Goal: Information Seeking & Learning: Learn about a topic

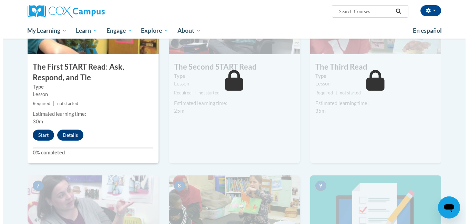
scroll to position [386, 0]
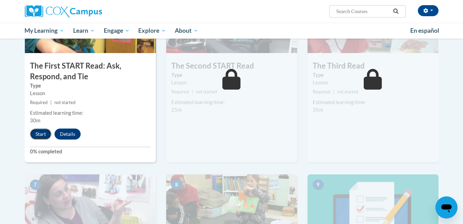
click at [44, 136] on button "Start" at bounding box center [40, 134] width 21 height 11
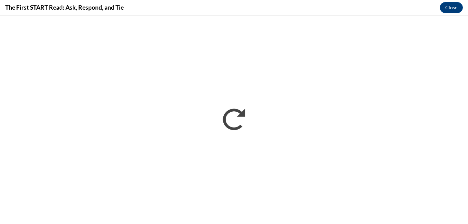
scroll to position [0, 0]
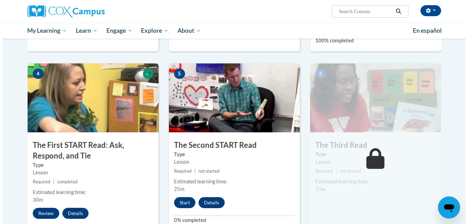
scroll to position [305, 0]
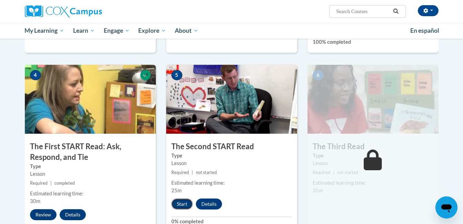
click at [186, 201] on button "Start" at bounding box center [181, 204] width 21 height 11
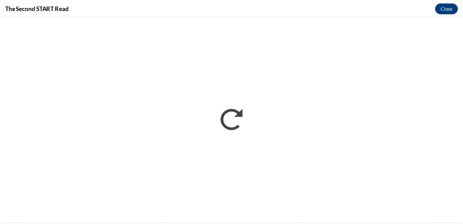
scroll to position [0, 0]
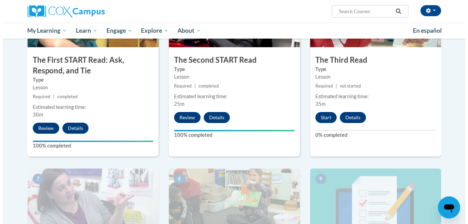
scroll to position [408, 0]
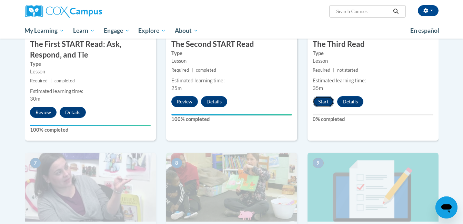
click at [326, 100] on button "Start" at bounding box center [323, 101] width 21 height 11
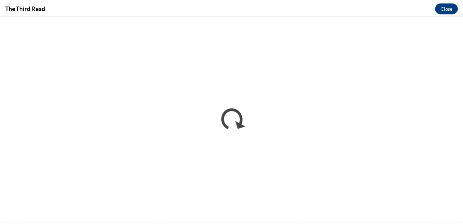
scroll to position [0, 0]
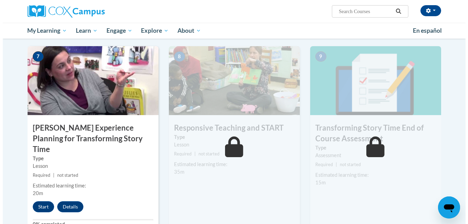
scroll to position [516, 0]
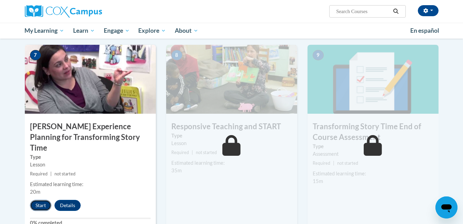
click at [41, 200] on button "Start" at bounding box center [40, 205] width 21 height 11
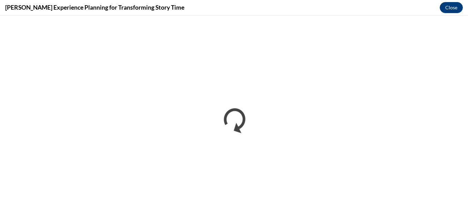
scroll to position [0, 0]
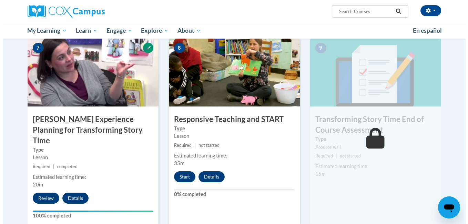
scroll to position [532, 0]
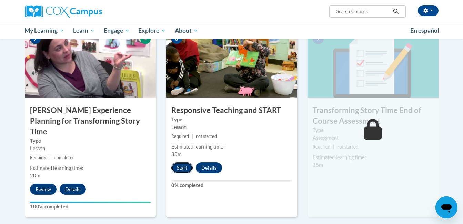
click at [183, 169] on button "Start" at bounding box center [181, 167] width 21 height 11
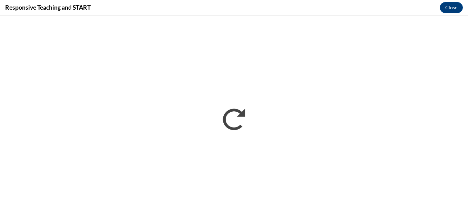
scroll to position [0, 0]
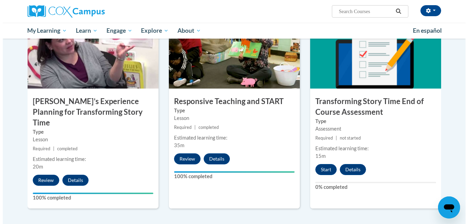
scroll to position [539, 0]
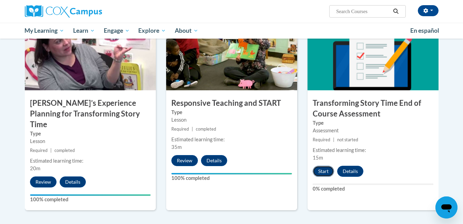
click at [323, 174] on button "Start" at bounding box center [323, 171] width 21 height 11
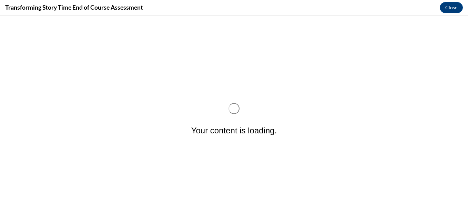
scroll to position [0, 0]
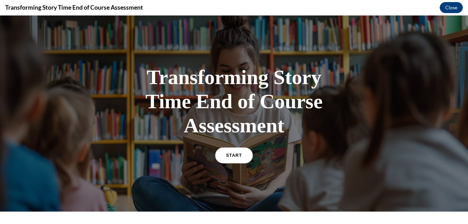
click at [223, 150] on link "START" at bounding box center [234, 156] width 38 height 16
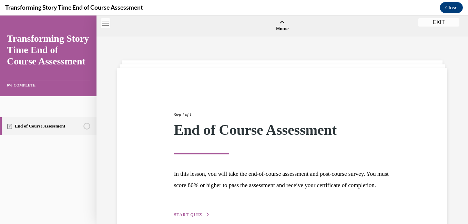
scroll to position [21, 0]
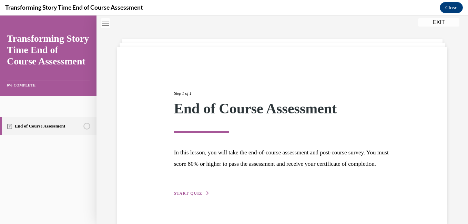
click at [191, 196] on span "START QUIZ" at bounding box center [188, 193] width 28 height 5
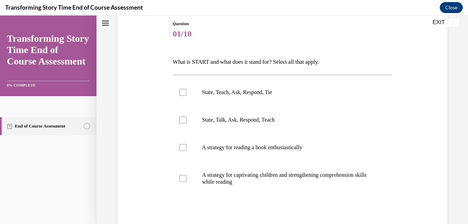
scroll to position [77, 0]
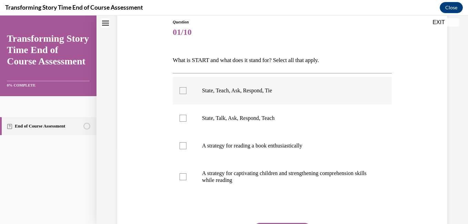
click at [232, 90] on p "State, Teach, Ask, Respond, Tie" at bounding box center [288, 90] width 172 height 7
click at [186, 90] on input "State, Teach, Ask, Respond, Tie" at bounding box center [183, 90] width 7 height 7
checkbox input "true"
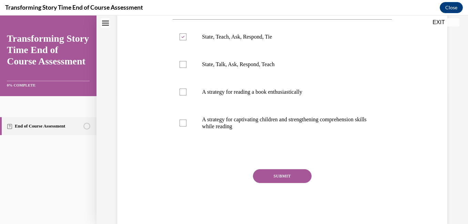
scroll to position [133, 0]
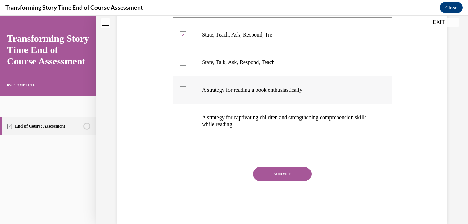
click at [283, 91] on p "A strategy for reading a book enthusiastically" at bounding box center [288, 90] width 172 height 7
click at [186, 91] on input "A strategy for reading a book enthusiastically" at bounding box center [183, 90] width 7 height 7
checkbox input "true"
click at [267, 112] on label "A strategy for captivating children and strengthening comprehension skills whil…" at bounding box center [282, 121] width 219 height 34
click at [186, 118] on input "A strategy for captivating children and strengthening comprehension skills whil…" at bounding box center [183, 121] width 7 height 7
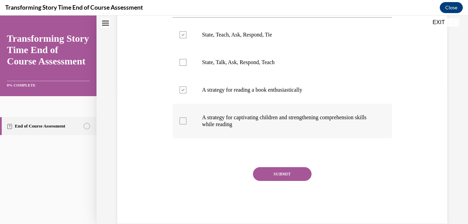
checkbox input "true"
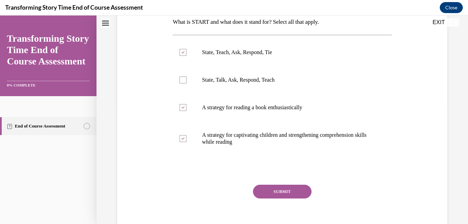
scroll to position [116, 0]
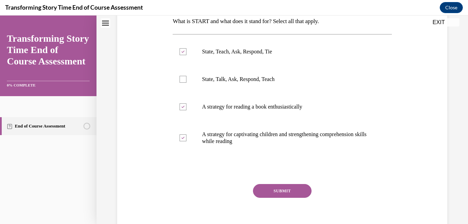
click at [272, 187] on button "SUBMIT" at bounding box center [282, 191] width 59 height 14
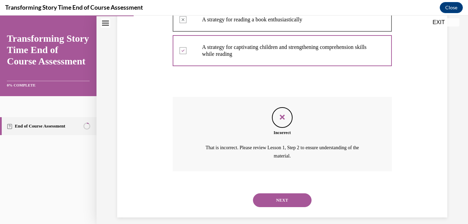
scroll to position [204, 0]
click at [285, 196] on button "NEXT" at bounding box center [282, 200] width 59 height 14
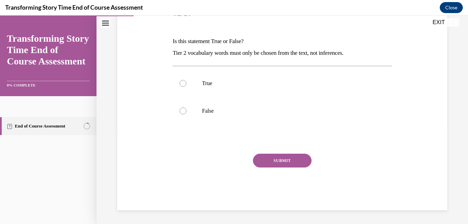
scroll to position [77, 0]
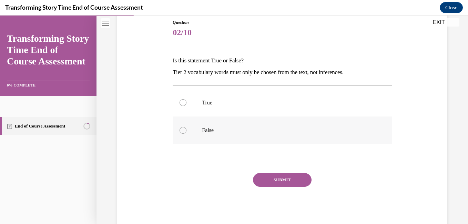
click at [187, 129] on label "False" at bounding box center [282, 130] width 219 height 28
click at [186, 129] on input "False" at bounding box center [183, 130] width 7 height 7
radio input "true"
click at [284, 176] on button "SUBMIT" at bounding box center [282, 180] width 59 height 14
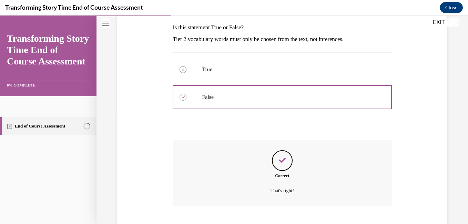
scroll to position [152, 0]
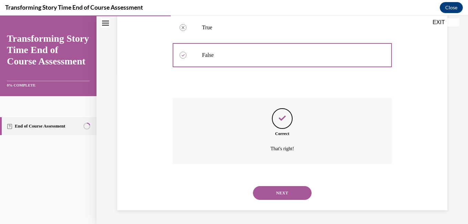
click at [280, 193] on button "NEXT" at bounding box center [282, 193] width 59 height 14
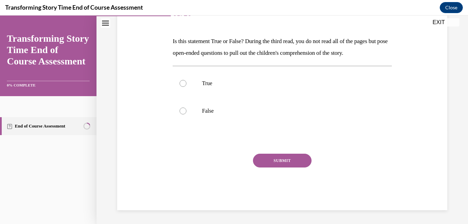
scroll to position [77, 0]
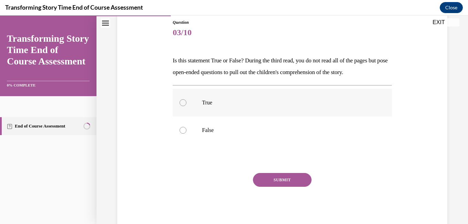
click at [189, 108] on label "True" at bounding box center [282, 103] width 219 height 28
click at [186, 106] on input "True" at bounding box center [183, 102] width 7 height 7
radio input "true"
click at [275, 176] on button "SUBMIT" at bounding box center [282, 180] width 59 height 14
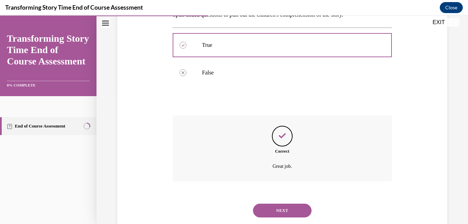
scroll to position [152, 0]
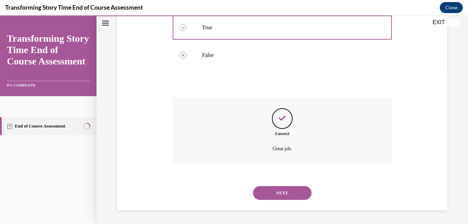
click at [275, 195] on button "NEXT" at bounding box center [282, 193] width 59 height 14
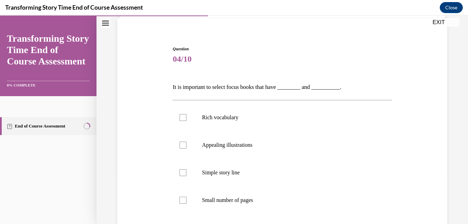
scroll to position [52, 0]
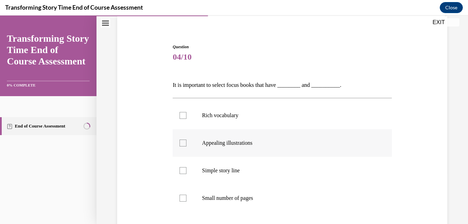
click at [241, 144] on p "Appealing illustrations" at bounding box center [288, 143] width 172 height 7
click at [186, 144] on input "Appealing illustrations" at bounding box center [183, 143] width 7 height 7
checkbox input "true"
click at [217, 122] on label "Rich vocabulary" at bounding box center [282, 116] width 219 height 28
click at [186, 119] on input "Rich vocabulary" at bounding box center [183, 115] width 7 height 7
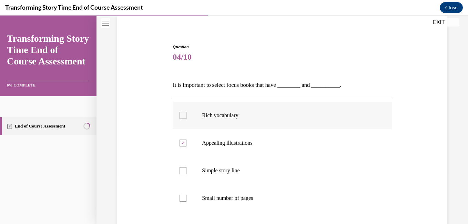
checkbox input "true"
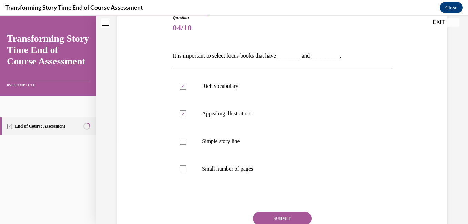
scroll to position [90, 0]
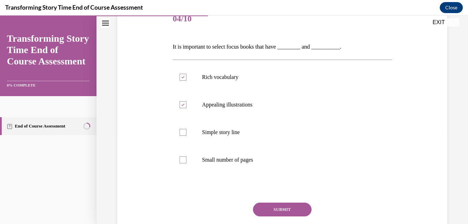
click at [274, 205] on button "SUBMIT" at bounding box center [282, 210] width 59 height 14
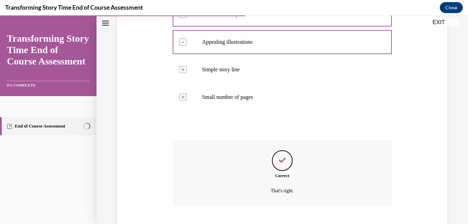
scroll to position [195, 0]
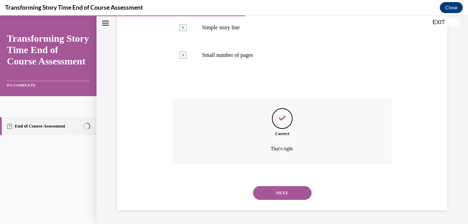
click at [283, 188] on button "NEXT" at bounding box center [282, 193] width 59 height 14
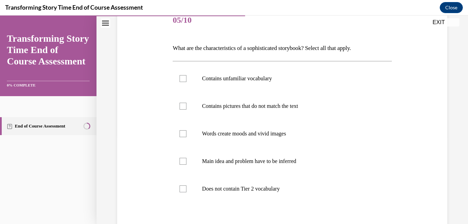
scroll to position [90, 0]
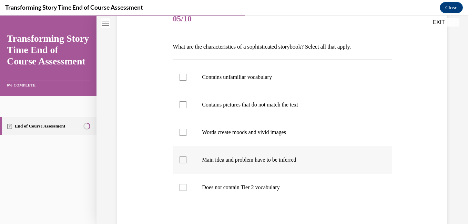
click at [229, 159] on p "Main idea and problem have to be inferred" at bounding box center [288, 159] width 172 height 7
click at [186, 159] on input "Main idea and problem have to be inferred" at bounding box center [183, 159] width 7 height 7
checkbox input "true"
click at [245, 136] on label "Words create moods and vivid images" at bounding box center [282, 133] width 219 height 28
click at [186, 136] on input "Words create moods and vivid images" at bounding box center [183, 132] width 7 height 7
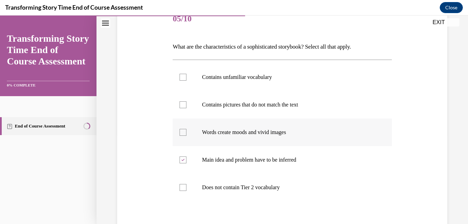
checkbox input "true"
click at [242, 82] on label "Contains unfamiliar vocabulary" at bounding box center [282, 77] width 219 height 28
click at [186, 81] on input "Contains unfamiliar vocabulary" at bounding box center [183, 77] width 7 height 7
checkbox input "true"
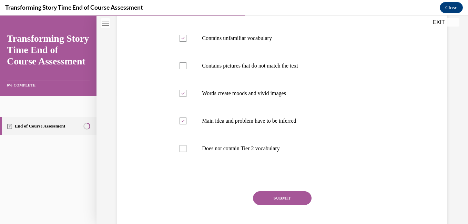
scroll to position [158, 0]
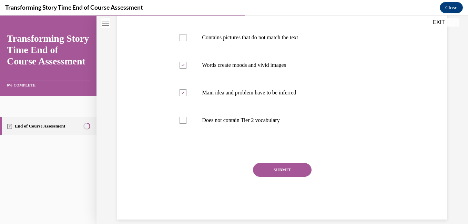
click at [275, 168] on button "SUBMIT" at bounding box center [282, 170] width 59 height 14
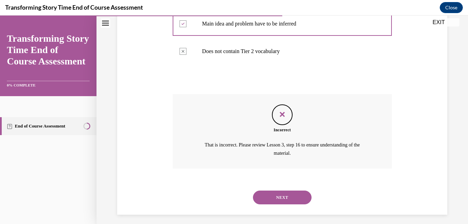
scroll to position [231, 0]
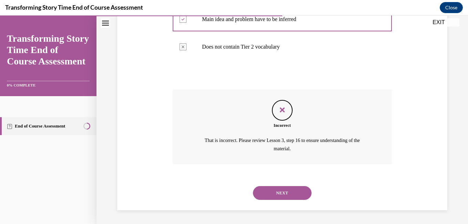
click at [273, 194] on button "NEXT" at bounding box center [282, 193] width 59 height 14
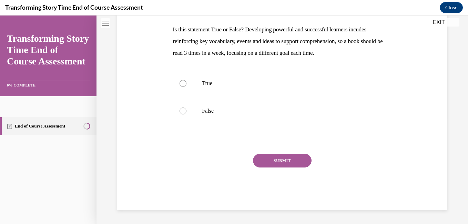
scroll to position [0, 0]
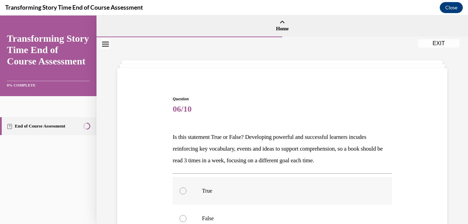
click at [240, 186] on label "True" at bounding box center [282, 191] width 219 height 28
click at [186, 187] on input "True" at bounding box center [183, 190] width 7 height 7
radio input "true"
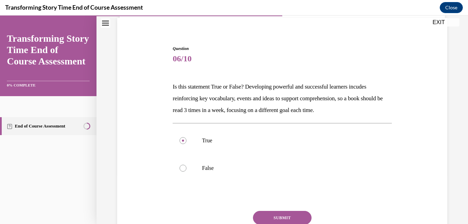
scroll to position [78, 0]
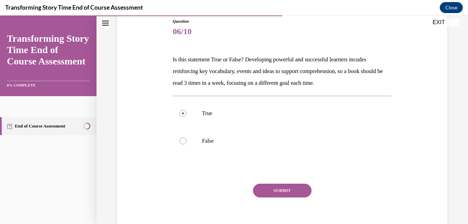
click at [269, 192] on button "SUBMIT" at bounding box center [282, 191] width 59 height 14
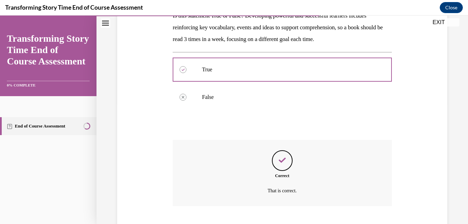
scroll to position [163, 0]
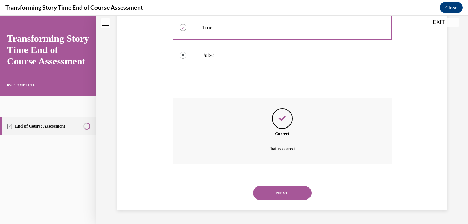
click at [281, 195] on button "NEXT" at bounding box center [282, 193] width 59 height 14
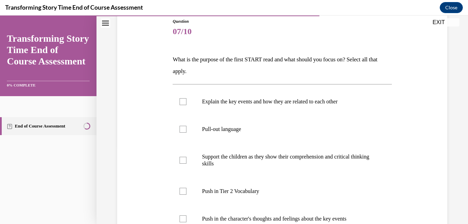
scroll to position [82, 0]
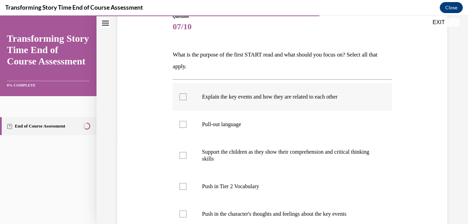
click at [290, 99] on p "Explain the key events and how they are related to each other" at bounding box center [288, 96] width 172 height 7
click at [186, 99] on input "Explain the key events and how they are related to each other" at bounding box center [183, 96] width 7 height 7
checkbox input "true"
click at [214, 120] on label "Pull-out language" at bounding box center [282, 125] width 219 height 28
click at [186, 121] on input "Pull-out language" at bounding box center [183, 124] width 7 height 7
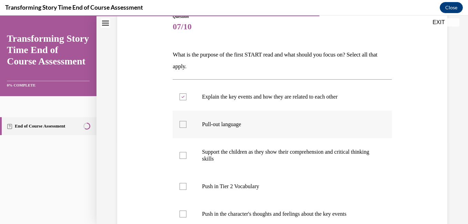
checkbox input "true"
click at [235, 182] on label "Push in Tier 2 Vocabulary" at bounding box center [282, 187] width 219 height 28
click at [186, 183] on input "Push in Tier 2 Vocabulary" at bounding box center [183, 186] width 7 height 7
checkbox input "true"
click at [235, 210] on label "Push in the character's thoughts and feelings about the key events" at bounding box center [282, 214] width 219 height 28
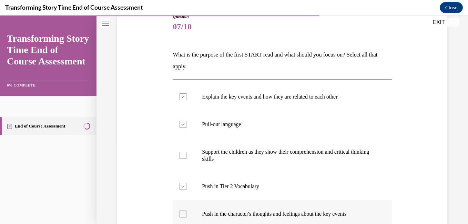
click at [186, 211] on input "Push in the character's thoughts and feelings about the key events" at bounding box center [183, 214] width 7 height 7
checkbox input "true"
click at [226, 152] on p "Support the children as they show their comprehension and critical thinking ski…" at bounding box center [288, 156] width 172 height 14
click at [186, 152] on input "Support the children as they show their comprehension and critical thinking ski…" at bounding box center [183, 155] width 7 height 7
checkbox input "true"
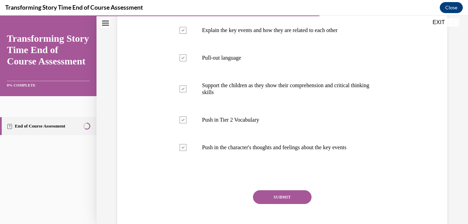
scroll to position [151, 0]
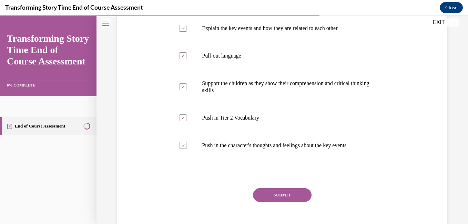
click at [297, 191] on button "SUBMIT" at bounding box center [282, 195] width 59 height 14
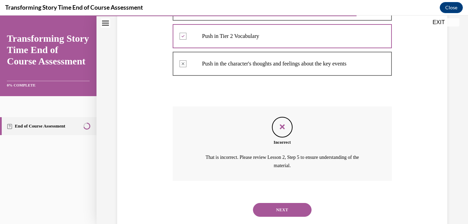
scroll to position [250, 0]
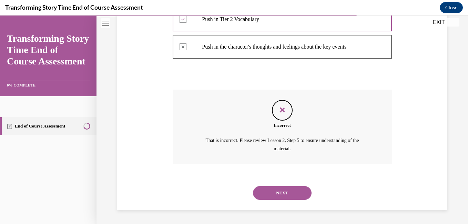
click at [283, 192] on button "NEXT" at bounding box center [282, 193] width 59 height 14
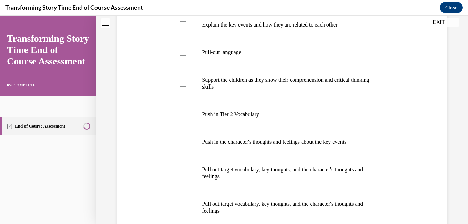
scroll to position [152, 0]
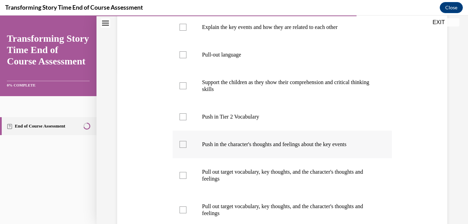
click at [297, 150] on label "Push in the character's thoughts and feelings about the key events" at bounding box center [282, 145] width 219 height 28
click at [186, 148] on input "Push in the character's thoughts and feelings about the key events" at bounding box center [183, 144] width 7 height 7
checkbox input "true"
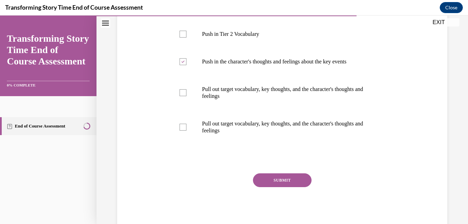
scroll to position [237, 0]
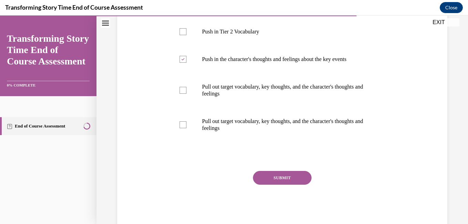
click at [293, 179] on button "SUBMIT" at bounding box center [282, 178] width 59 height 14
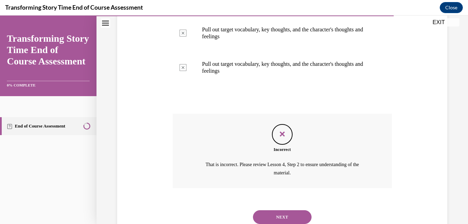
scroll to position [318, 0]
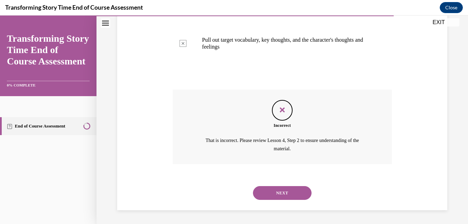
click at [286, 191] on button "NEXT" at bounding box center [282, 193] width 59 height 14
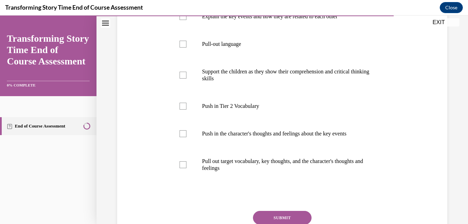
scroll to position [164, 0]
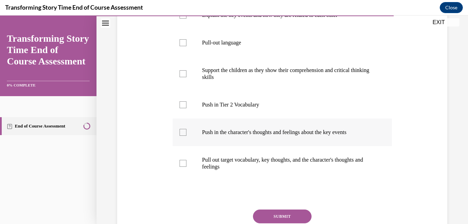
click at [245, 136] on label "Push in the character's thoughts and feelings about the key events" at bounding box center [282, 133] width 219 height 28
click at [186, 136] on input "Push in the character's thoughts and feelings about the key events" at bounding box center [183, 132] width 7 height 7
checkbox input "true"
click at [285, 214] on button "SUBMIT" at bounding box center [282, 217] width 59 height 14
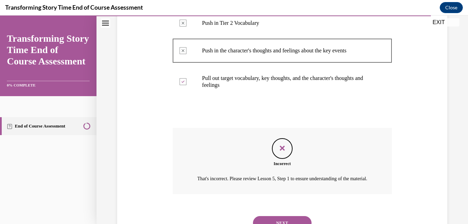
scroll to position [284, 0]
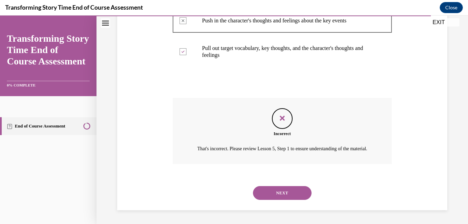
click at [281, 191] on button "NEXT" at bounding box center [282, 193] width 59 height 14
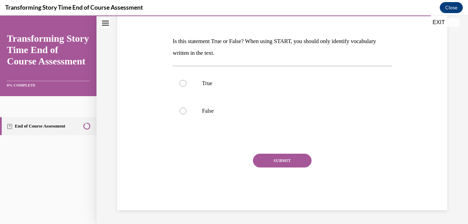
scroll to position [77, 0]
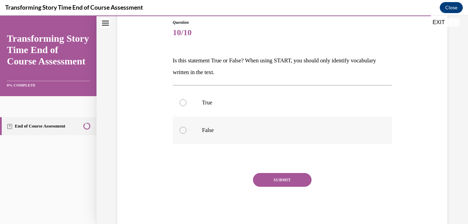
click at [189, 125] on label "False" at bounding box center [282, 130] width 219 height 28
click at [186, 127] on input "False" at bounding box center [183, 130] width 7 height 7
radio input "true"
click at [288, 174] on button "SUBMIT" at bounding box center [282, 180] width 59 height 14
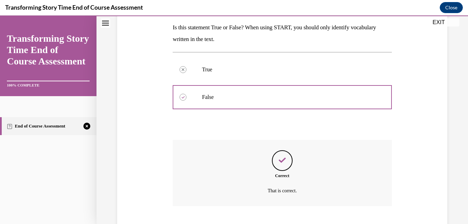
scroll to position [152, 0]
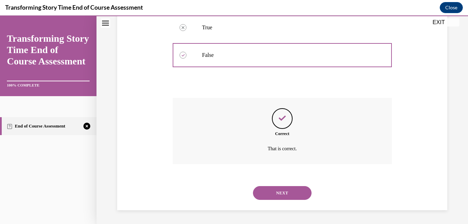
click at [277, 192] on button "NEXT" at bounding box center [282, 193] width 59 height 14
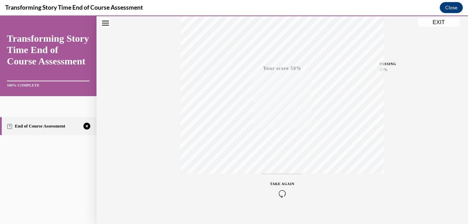
scroll to position [135, 0]
click at [275, 183] on div "TAKE AGAIN" at bounding box center [282, 187] width 24 height 16
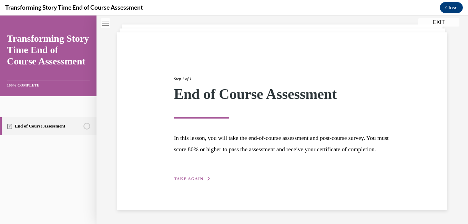
scroll to position [47, 0]
click at [190, 180] on span "TAKE AGAIN" at bounding box center [188, 178] width 29 height 5
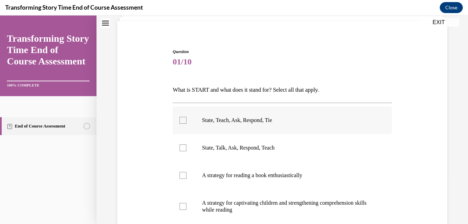
click at [237, 122] on p "State, Teach, Ask, Respond, Tie" at bounding box center [288, 120] width 172 height 7
click at [186, 122] on input "State, Teach, Ask, Respond, Tie" at bounding box center [183, 120] width 7 height 7
checkbox input "true"
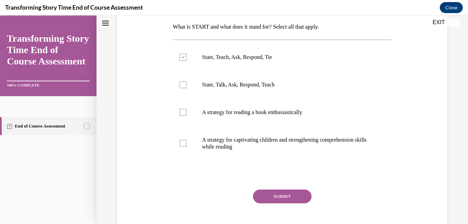
scroll to position [114, 0]
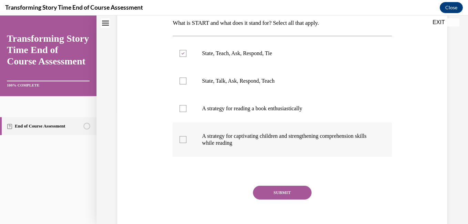
click at [281, 129] on label "A strategy for captivating children and strengthening comprehension skills whil…" at bounding box center [282, 139] width 219 height 34
click at [186, 136] on input "A strategy for captivating children and strengthening comprehension skills whil…" at bounding box center [183, 139] width 7 height 7
checkbox input "true"
click at [277, 110] on p "A strategy for reading a book enthusiastically" at bounding box center [288, 108] width 172 height 7
click at [186, 110] on input "A strategy for reading a book enthusiastically" at bounding box center [183, 108] width 7 height 7
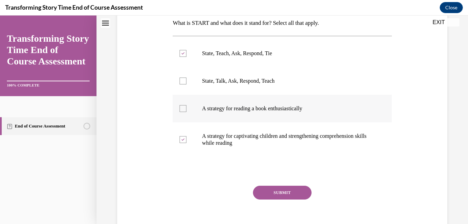
checkbox input "true"
click at [276, 187] on button "SUBMIT" at bounding box center [282, 193] width 59 height 14
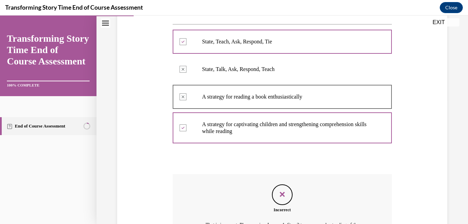
scroll to position [210, 0]
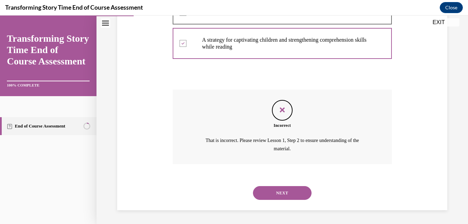
click at [279, 193] on button "NEXT" at bounding box center [282, 193] width 59 height 14
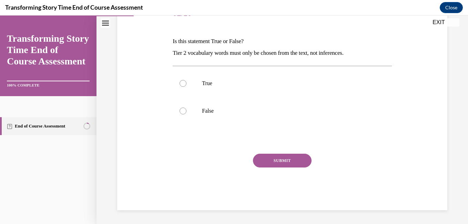
scroll to position [77, 0]
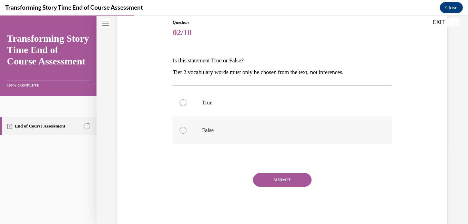
click at [206, 131] on p "False" at bounding box center [288, 130] width 172 height 7
click at [186, 131] on input "False" at bounding box center [183, 130] width 7 height 7
radio input "true"
click at [285, 176] on button "SUBMIT" at bounding box center [282, 180] width 59 height 14
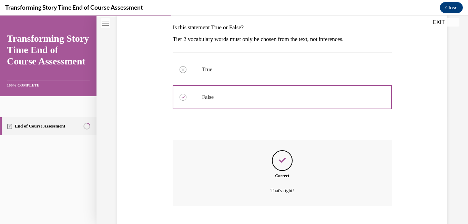
scroll to position [152, 0]
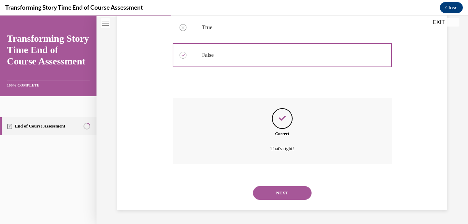
click at [278, 191] on button "NEXT" at bounding box center [282, 193] width 59 height 14
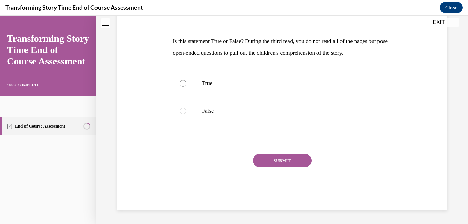
scroll to position [77, 0]
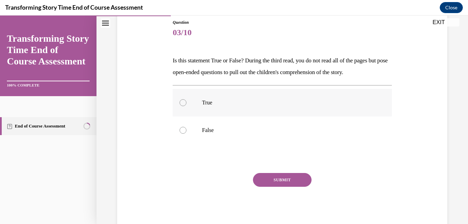
click at [206, 100] on p "True" at bounding box center [288, 102] width 172 height 7
click at [186, 100] on input "True" at bounding box center [183, 102] width 7 height 7
radio input "true"
click at [283, 174] on button "SUBMIT" at bounding box center [282, 180] width 59 height 14
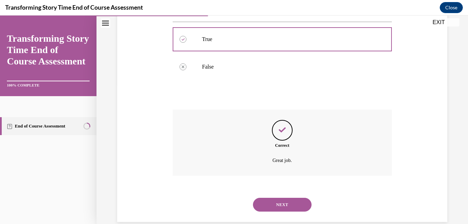
scroll to position [152, 0]
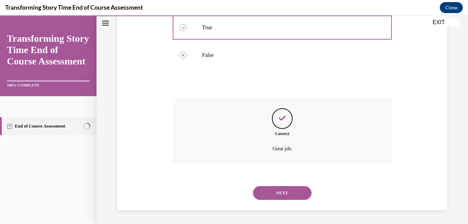
click at [283, 190] on button "NEXT" at bounding box center [282, 193] width 59 height 14
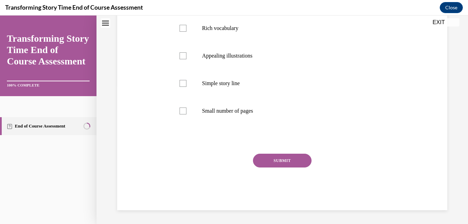
scroll to position [0, 0]
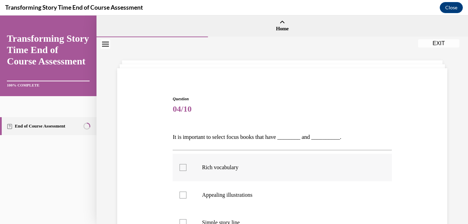
click at [224, 169] on p "Rich vocabulary" at bounding box center [288, 167] width 172 height 7
click at [186, 169] on input "Rich vocabulary" at bounding box center [183, 167] width 7 height 7
checkbox input "true"
click at [227, 190] on label "Appealing illustrations" at bounding box center [282, 195] width 219 height 28
click at [186, 192] on input "Appealing illustrations" at bounding box center [183, 195] width 7 height 7
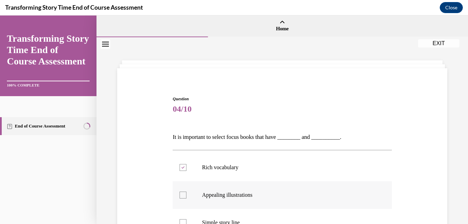
checkbox input "true"
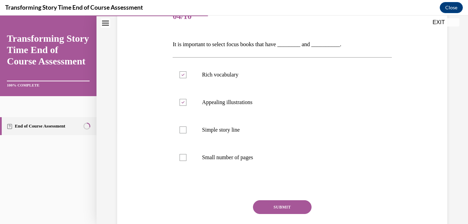
scroll to position [106, 0]
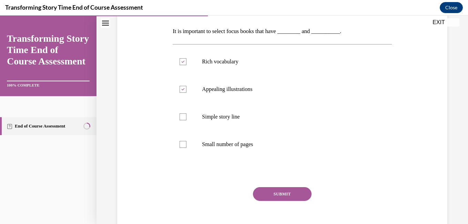
click at [288, 191] on button "SUBMIT" at bounding box center [282, 194] width 59 height 14
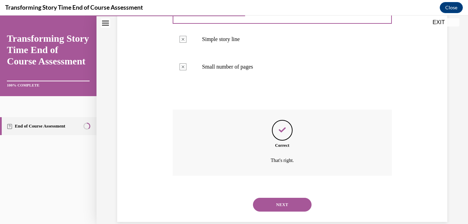
scroll to position [195, 0]
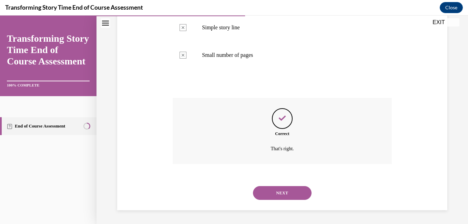
click at [291, 193] on button "NEXT" at bounding box center [282, 193] width 59 height 14
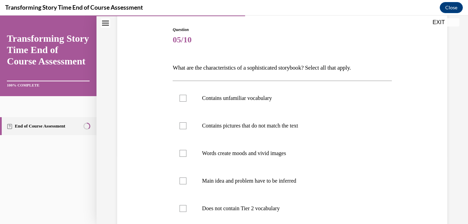
scroll to position [70, 0]
click at [281, 126] on p "Contains pictures that do not match the text" at bounding box center [288, 125] width 172 height 7
click at [186, 126] on input "Contains pictures that do not match the text" at bounding box center [183, 125] width 7 height 7
checkbox input "true"
click at [262, 96] on p "Contains unfamiliar vocabulary" at bounding box center [288, 97] width 172 height 7
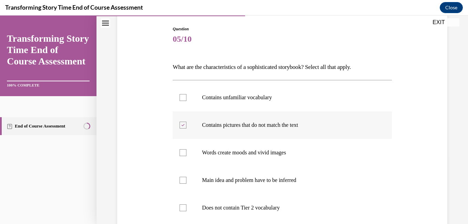
click at [186, 96] on input "Contains unfamiliar vocabulary" at bounding box center [183, 97] width 7 height 7
checkbox input "true"
click at [255, 183] on p "Main idea and problem have to be inferred" at bounding box center [288, 180] width 172 height 7
click at [186, 183] on input "Main idea and problem have to be inferred" at bounding box center [183, 180] width 7 height 7
checkbox input "true"
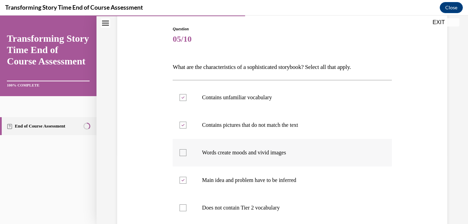
click at [269, 153] on p "Words create moods and vivid images" at bounding box center [288, 152] width 172 height 7
click at [186, 153] on input "Words create moods and vivid images" at bounding box center [183, 152] width 7 height 7
checkbox input "true"
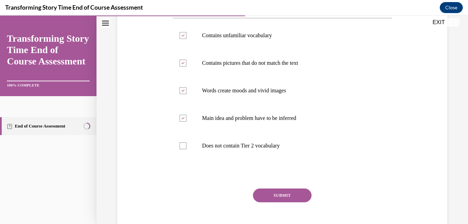
scroll to position [139, 0]
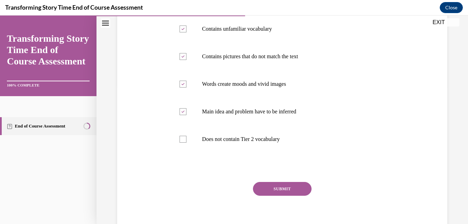
click at [293, 184] on button "SUBMIT" at bounding box center [282, 189] width 59 height 14
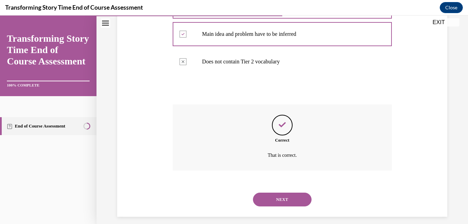
scroll to position [223, 0]
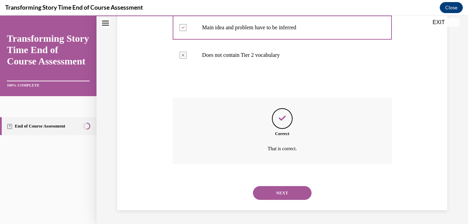
click at [290, 191] on button "NEXT" at bounding box center [282, 193] width 59 height 14
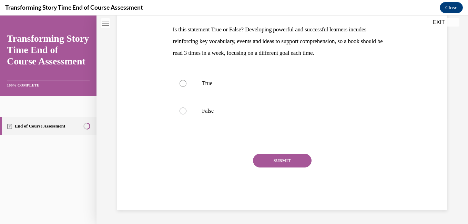
scroll to position [0, 0]
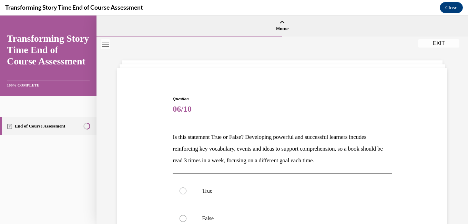
drag, startPoint x: 463, startPoint y: 124, endPoint x: 463, endPoint y: 142, distance: 17.9
click at [463, 142] on div "Question 06/10 Is this statement True or False? Developing powerful and success…" at bounding box center [283, 184] width 372 height 294
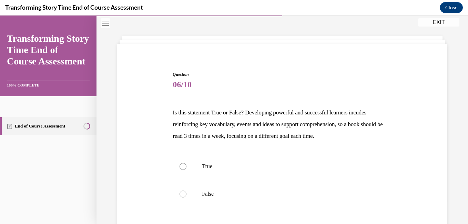
scroll to position [46, 0]
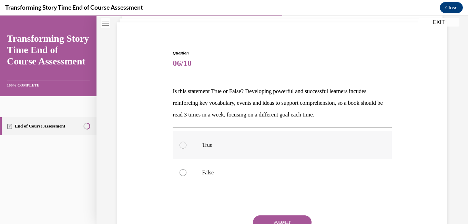
click at [224, 142] on p "True" at bounding box center [288, 145] width 172 height 7
click at [186, 142] on input "True" at bounding box center [183, 145] width 7 height 7
radio input "true"
click at [293, 219] on button "SUBMIT" at bounding box center [282, 222] width 59 height 14
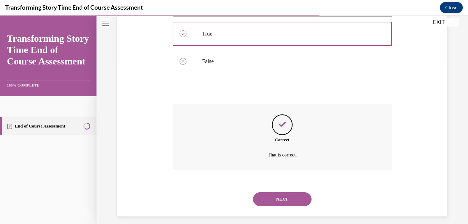
scroll to position [163, 0]
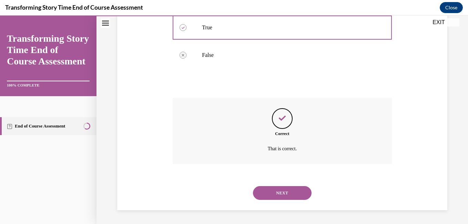
click at [280, 189] on button "NEXT" at bounding box center [282, 193] width 59 height 14
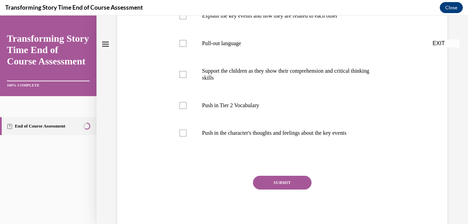
scroll to position [0, 0]
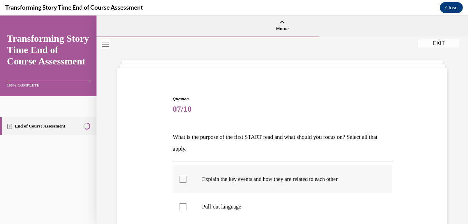
click at [245, 181] on p "Explain the key events and how they are related to each other" at bounding box center [288, 179] width 172 height 7
click at [186, 181] on input "Explain the key events and how they are related to each other" at bounding box center [183, 179] width 7 height 7
checkbox input "true"
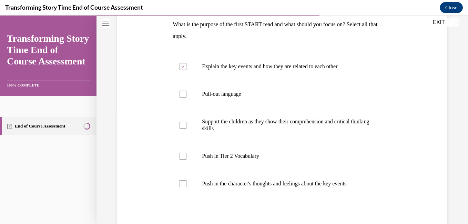
scroll to position [113, 0]
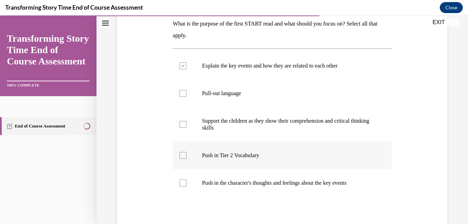
click at [245, 160] on label "Push in Tier 2 Vocabulary" at bounding box center [282, 156] width 219 height 28
click at [186, 159] on input "Push in Tier 2 Vocabulary" at bounding box center [183, 155] width 7 height 7
checkbox input "true"
click at [236, 183] on p "Push in the character's thoughts and feelings about the key events" at bounding box center [288, 183] width 172 height 7
click at [186, 183] on input "Push in the character's thoughts and feelings about the key events" at bounding box center [183, 183] width 7 height 7
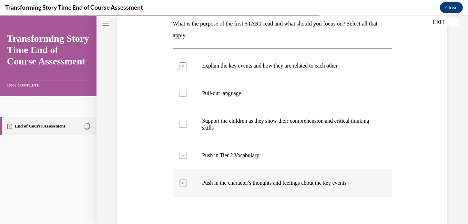
click at [236, 183] on p "Push in the character's thoughts and feelings about the key events" at bounding box center [288, 183] width 172 height 7
click at [186, 183] on input "Push in the character's thoughts and feelings about the key events" at bounding box center [183, 183] width 7 height 7
checkbox input "false"
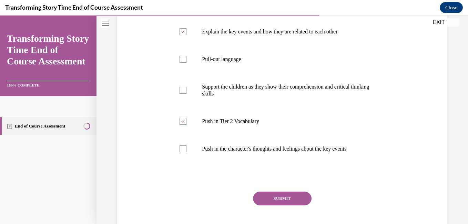
scroll to position [151, 0]
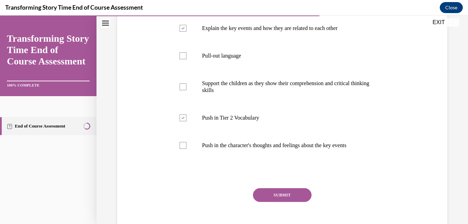
click at [279, 191] on button "SUBMIT" at bounding box center [282, 195] width 59 height 14
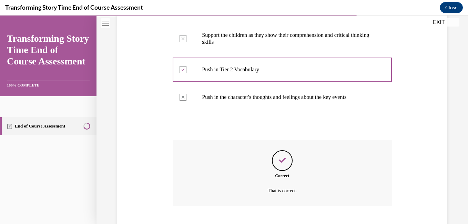
scroll to position [241, 0]
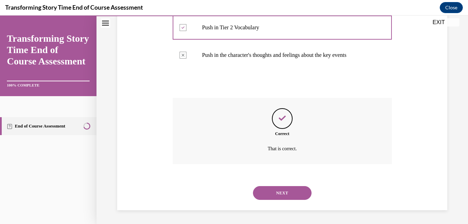
click at [287, 190] on button "NEXT" at bounding box center [282, 193] width 59 height 14
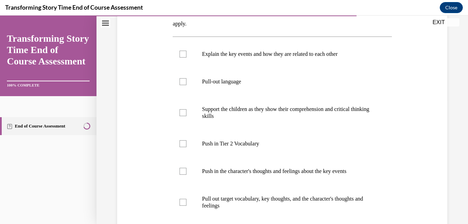
scroll to position [129, 0]
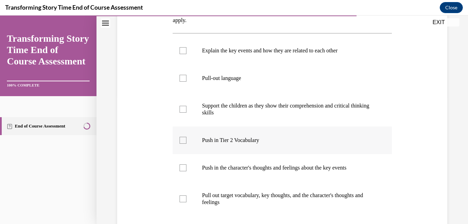
click at [312, 131] on label "Push in Tier 2 Vocabulary" at bounding box center [282, 140] width 219 height 28
click at [186, 137] on input "Push in Tier 2 Vocabulary" at bounding box center [183, 140] width 7 height 7
checkbox input "true"
click at [272, 167] on p "Push in the character's thoughts and feelings about the key events" at bounding box center [288, 167] width 172 height 7
click at [186, 167] on input "Push in the character's thoughts and feelings about the key events" at bounding box center [183, 167] width 7 height 7
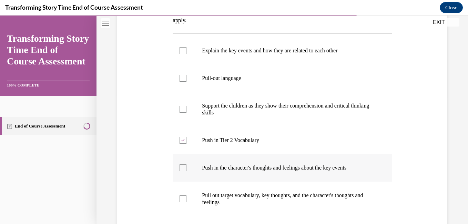
checkbox input "true"
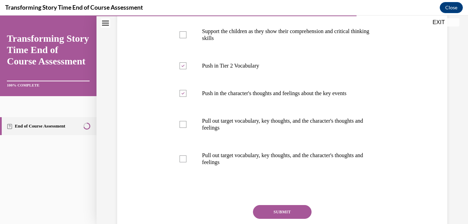
scroll to position [211, 0]
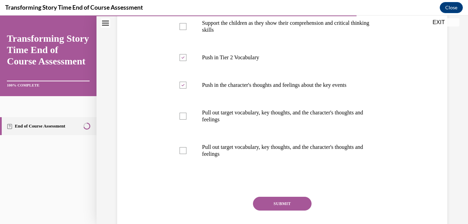
click at [290, 200] on button "SUBMIT" at bounding box center [282, 204] width 59 height 14
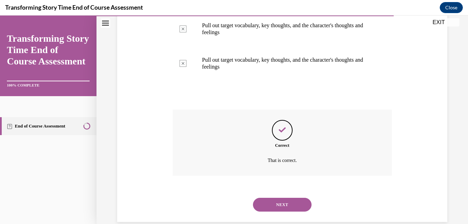
scroll to position [310, 0]
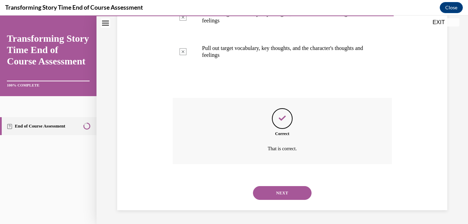
click at [286, 195] on button "NEXT" at bounding box center [282, 193] width 59 height 14
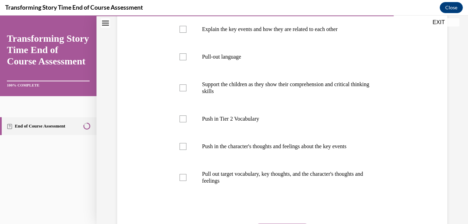
scroll to position [151, 0]
click at [273, 150] on label "Push in the character's thoughts and feelings about the key events" at bounding box center [282, 146] width 219 height 28
click at [186, 149] on input "Push in the character's thoughts and feelings about the key events" at bounding box center [183, 145] width 7 height 7
checkbox input "true"
click at [232, 124] on label "Push in Tier 2 Vocabulary" at bounding box center [282, 118] width 219 height 28
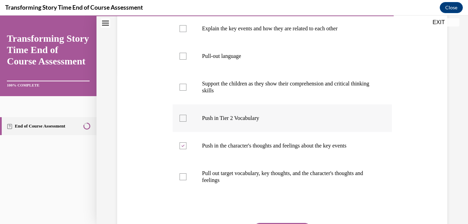
click at [186, 122] on input "Push in Tier 2 Vocabulary" at bounding box center [183, 118] width 7 height 7
checkbox input "true"
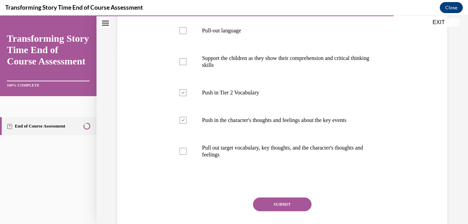
scroll to position [220, 0]
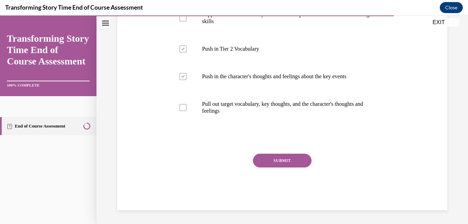
click at [262, 156] on button "SUBMIT" at bounding box center [282, 161] width 59 height 14
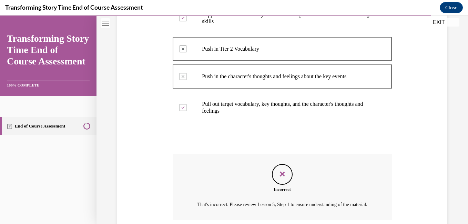
scroll to position [284, 0]
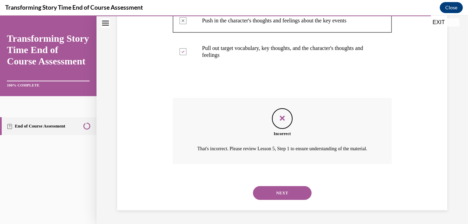
click at [284, 188] on button "NEXT" at bounding box center [282, 193] width 59 height 14
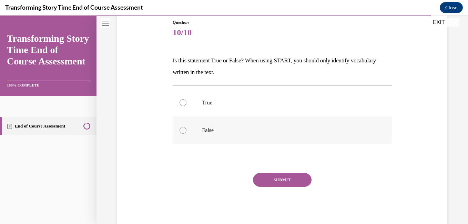
click at [200, 131] on label "False" at bounding box center [282, 130] width 219 height 28
click at [186, 131] on input "False" at bounding box center [183, 130] width 7 height 7
radio input "true"
click at [290, 175] on button "SUBMIT" at bounding box center [282, 180] width 59 height 14
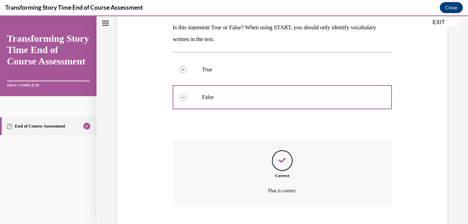
scroll to position [152, 0]
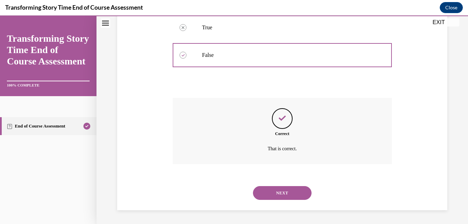
click at [279, 190] on button "NEXT" at bounding box center [282, 193] width 59 height 14
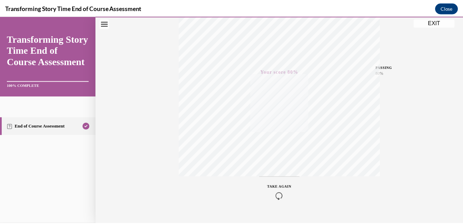
scroll to position [145, 0]
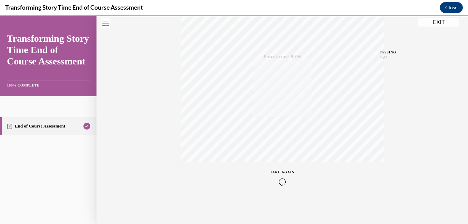
click at [437, 21] on button "EXIT" at bounding box center [438, 22] width 41 height 8
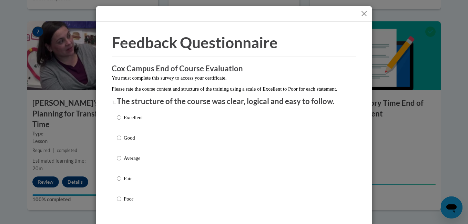
click at [365, 12] on button "Close" at bounding box center [364, 13] width 9 height 9
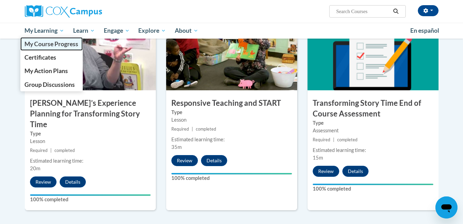
click at [54, 44] on span "My Course Progress" at bounding box center [51, 43] width 54 height 7
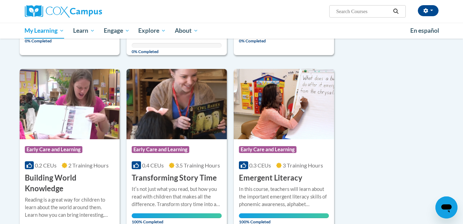
scroll to position [255, 0]
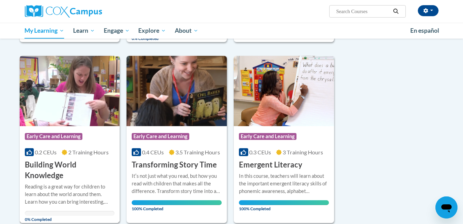
click at [56, 160] on h3 "Building World Knowledge" at bounding box center [70, 170] width 90 height 21
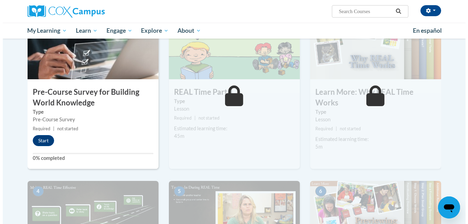
scroll to position [113, 0]
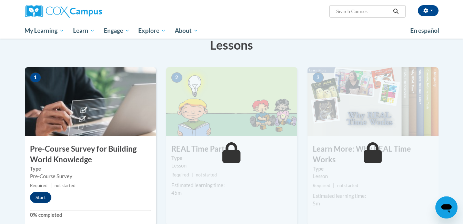
click at [70, 150] on h3 "Pre-Course Survey for Building World Knowledge" at bounding box center [90, 154] width 131 height 21
click at [45, 197] on button "Start" at bounding box center [40, 197] width 21 height 11
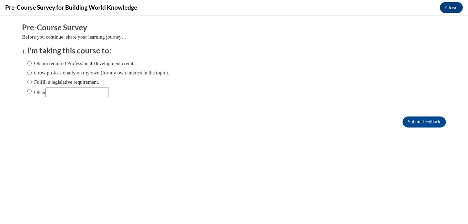
scroll to position [0, 0]
click at [35, 63] on label "Obtain required Professional Development credit." at bounding box center [81, 64] width 108 height 8
click at [32, 63] on input "Obtain required Professional Development credit." at bounding box center [29, 64] width 4 height 8
radio input "true"
click at [411, 119] on input "Submit feedback" at bounding box center [424, 121] width 43 height 11
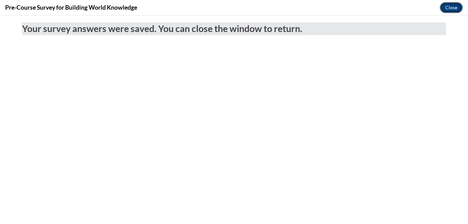
drag, startPoint x: 451, startPoint y: 7, endPoint x: 447, endPoint y: 3, distance: 4.9
click at [447, 3] on button "Close" at bounding box center [451, 7] width 23 height 11
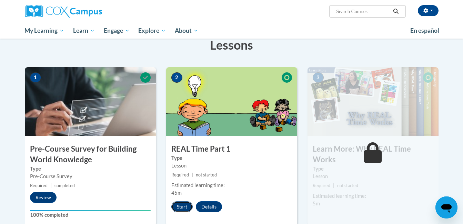
click at [182, 206] on button "Start" at bounding box center [181, 206] width 21 height 11
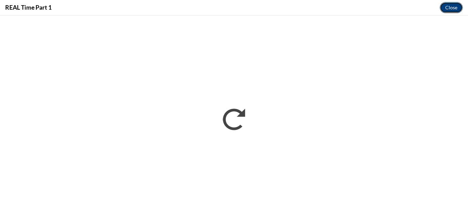
click at [447, 8] on button "Close" at bounding box center [451, 7] width 23 height 11
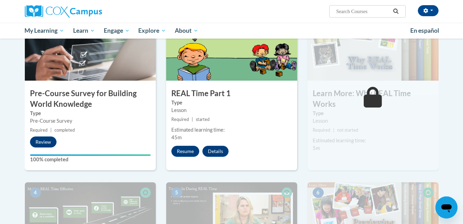
scroll to position [159, 0]
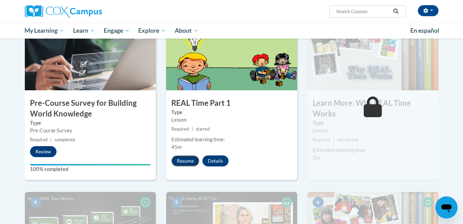
click at [186, 163] on button "Resume" at bounding box center [185, 160] width 28 height 11
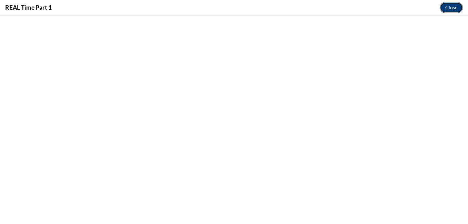
click at [455, 7] on button "Close" at bounding box center [451, 7] width 23 height 11
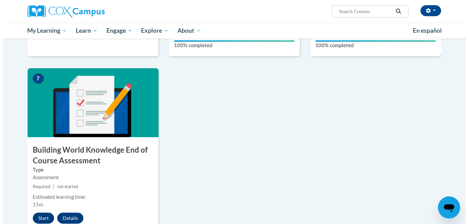
scroll to position [497, 0]
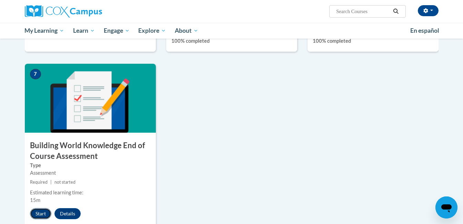
click at [41, 213] on button "Start" at bounding box center [40, 213] width 21 height 11
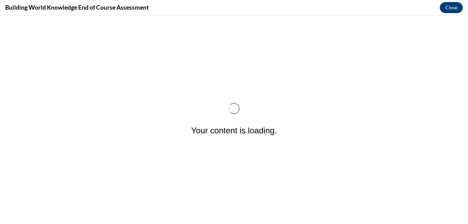
scroll to position [0, 0]
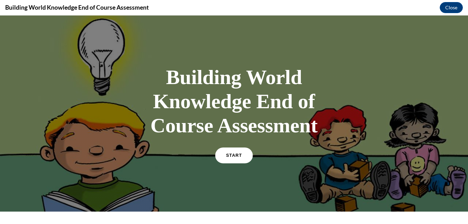
click at [233, 151] on link "START" at bounding box center [234, 156] width 38 height 16
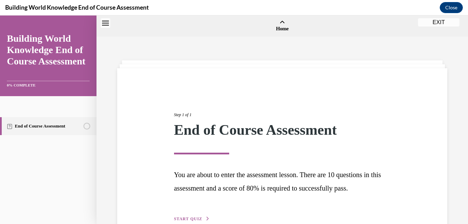
scroll to position [21, 0]
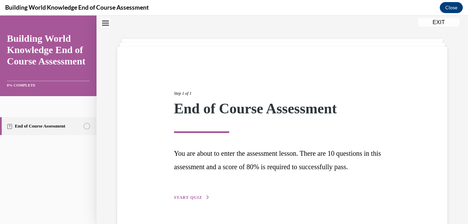
click at [185, 195] on span "START QUIZ" at bounding box center [188, 197] width 28 height 5
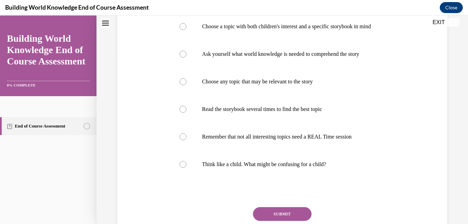
scroll to position [174, 0]
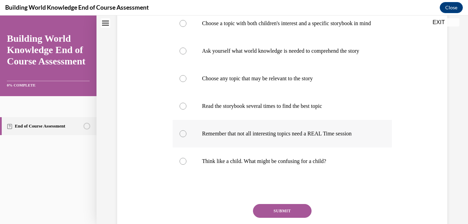
click at [325, 148] on label "Remember that not all interesting topics need a REAL Time session" at bounding box center [282, 134] width 219 height 28
click at [186, 137] on input "Remember that not all interesting topics need a REAL Time session" at bounding box center [183, 133] width 7 height 7
radio input "true"
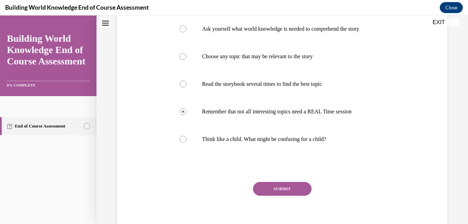
scroll to position [207, 0]
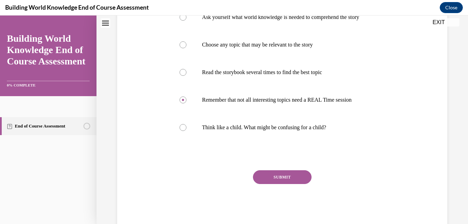
click at [293, 184] on button "SUBMIT" at bounding box center [282, 177] width 59 height 14
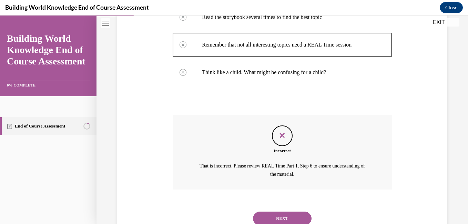
scroll to position [302, 0]
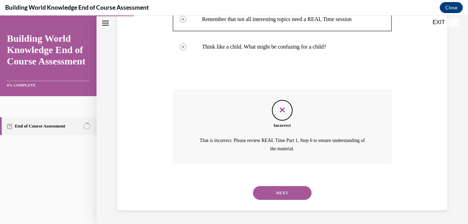
click at [276, 190] on button "NEXT" at bounding box center [282, 193] width 59 height 14
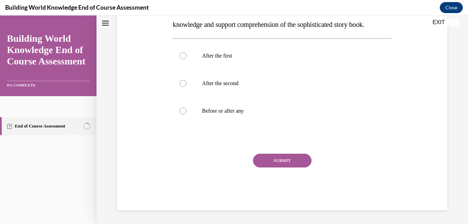
scroll to position [0, 0]
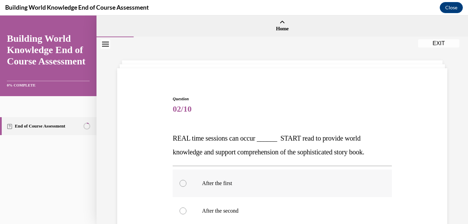
click at [274, 175] on label "After the first" at bounding box center [282, 184] width 219 height 28
click at [186, 180] on input "After the first" at bounding box center [183, 183] width 7 height 7
radio input "true"
click at [274, 175] on label "After the first" at bounding box center [282, 184] width 219 height 28
click at [186, 180] on input "After the first" at bounding box center [183, 183] width 7 height 7
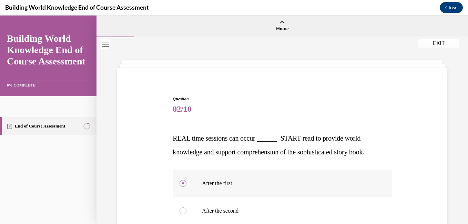
click at [274, 175] on label "After the first" at bounding box center [282, 184] width 219 height 28
click at [186, 180] on input "After the first" at bounding box center [183, 183] width 7 height 7
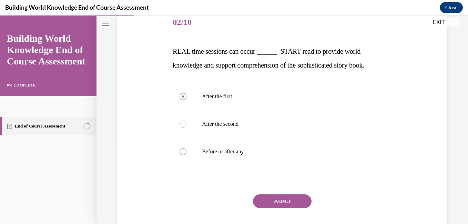
scroll to position [88, 0]
click at [253, 146] on label "Before or after any" at bounding box center [282, 151] width 219 height 28
click at [186, 148] on input "Before or after any" at bounding box center [183, 151] width 7 height 7
radio input "true"
click at [281, 202] on button "SUBMIT" at bounding box center [282, 201] width 59 height 14
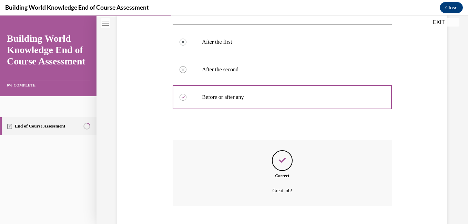
scroll to position [183, 0]
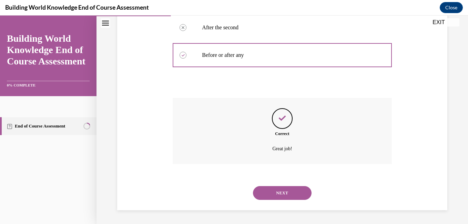
click at [281, 191] on button "NEXT" at bounding box center [282, 193] width 59 height 14
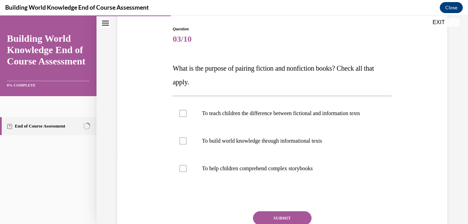
scroll to position [72, 0]
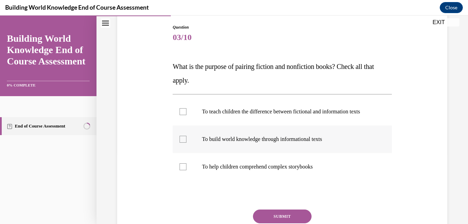
click at [286, 153] on label "To build world knowledge through informational texts" at bounding box center [282, 139] width 219 height 28
click at [186, 143] on input "To build world knowledge through informational texts" at bounding box center [183, 139] width 7 height 7
checkbox input "true"
click at [282, 170] on p "To help children comprehend complex storybooks" at bounding box center [288, 166] width 172 height 7
click at [186, 170] on input "To help children comprehend complex storybooks" at bounding box center [183, 166] width 7 height 7
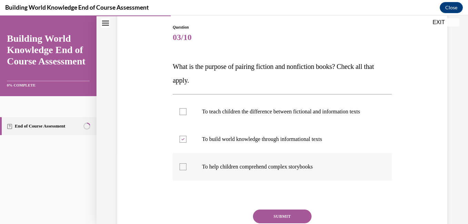
checkbox input "true"
click at [325, 115] on p "To teach children the difference between fictional and information texts" at bounding box center [288, 111] width 172 height 7
click at [186, 115] on input "To teach children the difference between fictional and information texts" at bounding box center [183, 111] width 7 height 7
checkbox input "true"
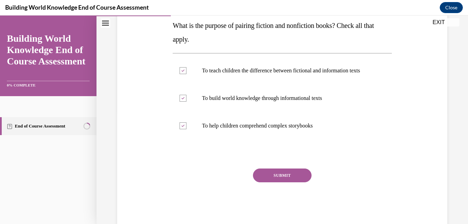
scroll to position [121, 0]
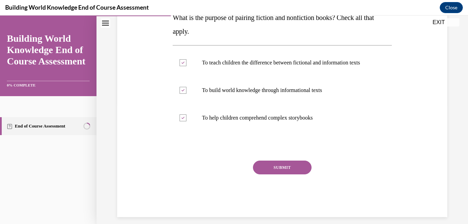
click at [281, 174] on button "SUBMIT" at bounding box center [282, 168] width 59 height 14
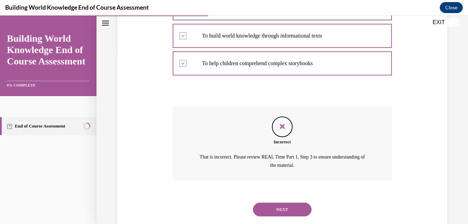
scroll to position [199, 0]
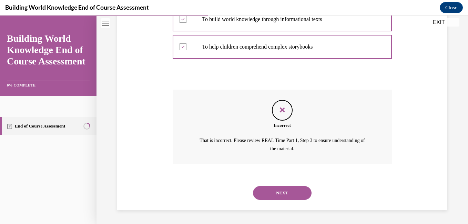
click at [277, 195] on button "NEXT" at bounding box center [282, 193] width 59 height 14
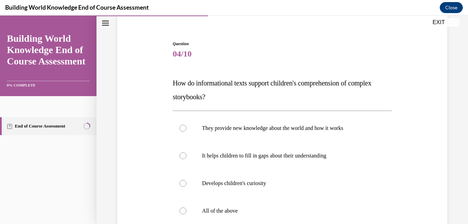
scroll to position [69, 0]
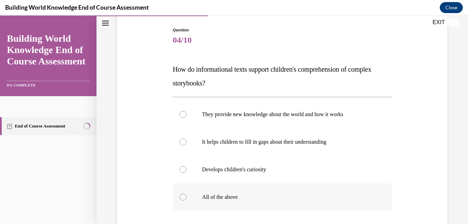
click at [262, 188] on label "All of the above" at bounding box center [282, 197] width 219 height 28
click at [186, 194] on input "All of the above" at bounding box center [183, 197] width 7 height 7
radio input "true"
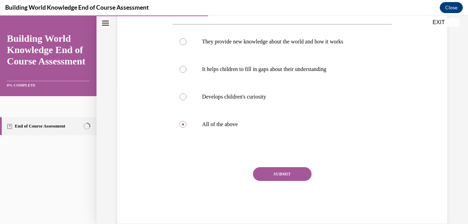
scroll to position [155, 0]
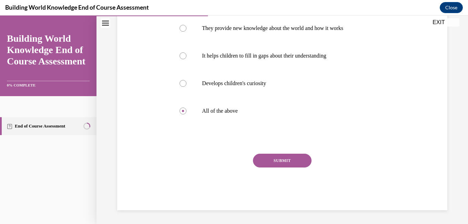
click at [271, 163] on button "SUBMIT" at bounding box center [282, 161] width 59 height 14
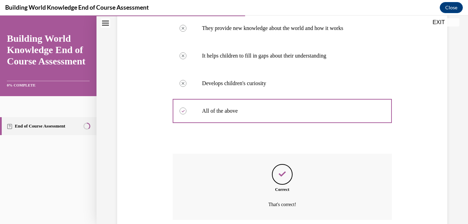
scroll to position [211, 0]
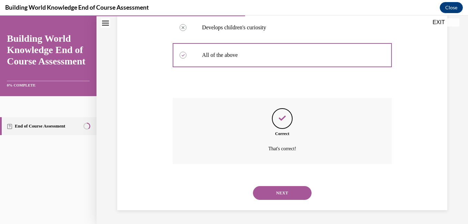
click at [276, 192] on button "NEXT" at bounding box center [282, 193] width 59 height 14
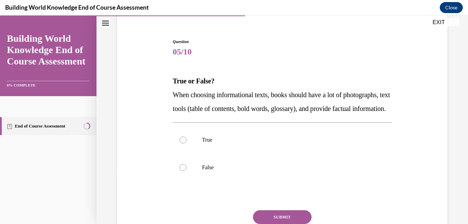
scroll to position [60, 0]
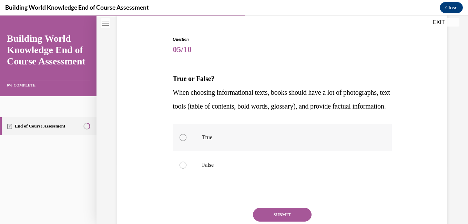
click at [208, 141] on p "True" at bounding box center [288, 137] width 172 height 7
click at [186, 141] on input "True" at bounding box center [183, 137] width 7 height 7
radio input "true"
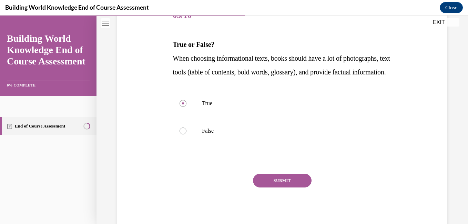
scroll to position [95, 0]
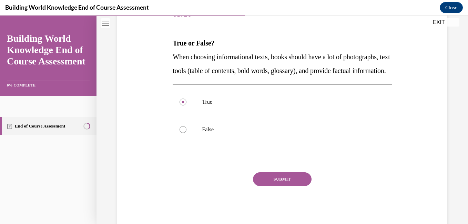
click at [275, 186] on button "SUBMIT" at bounding box center [282, 179] width 59 height 14
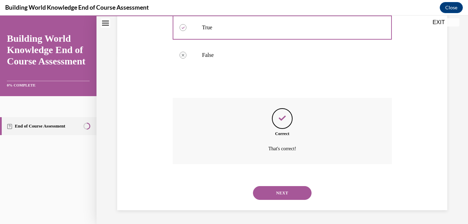
scroll to position [183, 0]
click at [287, 190] on button "NEXT" at bounding box center [282, 193] width 59 height 14
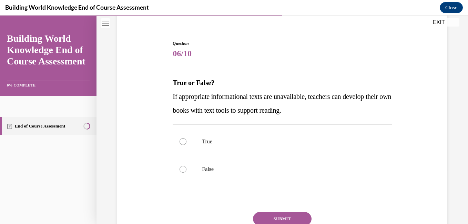
scroll to position [58, 0]
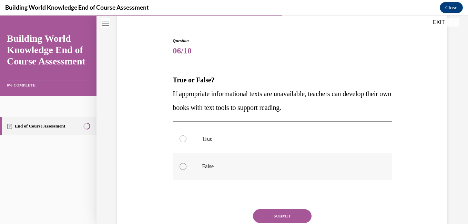
click at [253, 156] on label "False" at bounding box center [282, 167] width 219 height 28
click at [186, 163] on input "False" at bounding box center [183, 166] width 7 height 7
radio input "true"
click at [253, 145] on label "True" at bounding box center [282, 139] width 219 height 28
click at [186, 142] on input "True" at bounding box center [183, 138] width 7 height 7
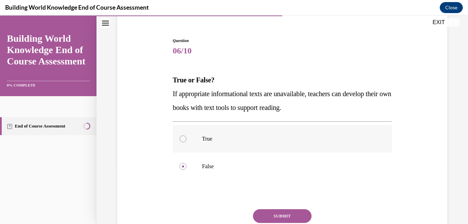
radio input "true"
click at [289, 218] on button "SUBMIT" at bounding box center [282, 216] width 59 height 14
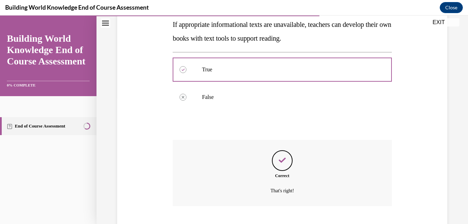
scroll to position [170, 0]
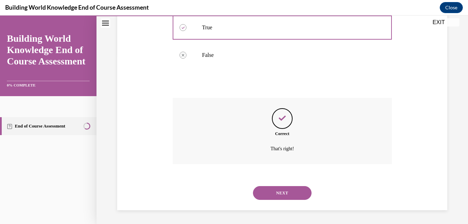
click at [289, 192] on button "NEXT" at bounding box center [282, 193] width 59 height 14
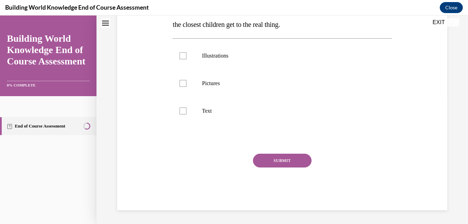
scroll to position [0, 0]
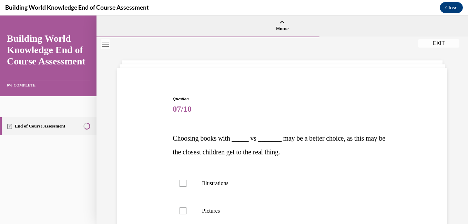
drag, startPoint x: 461, startPoint y: 123, endPoint x: 461, endPoint y: 132, distance: 9.3
click at [461, 132] on div "Question 07/10 Choosing books with _____ vs _______ may be a better choice, as …" at bounding box center [283, 194] width 372 height 314
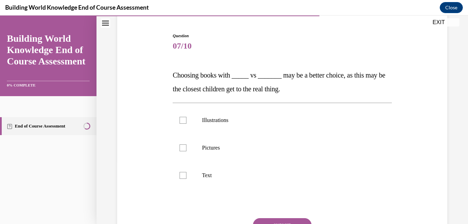
scroll to position [65, 0]
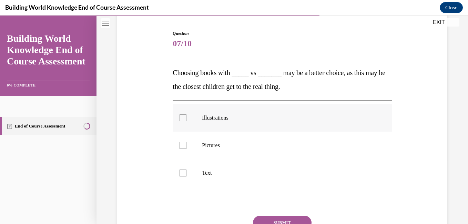
click at [235, 123] on label "Illustrations" at bounding box center [282, 118] width 219 height 28
click at [186, 121] on input "Illustrations" at bounding box center [183, 117] width 7 height 7
checkbox input "true"
click at [235, 138] on label "Pictures" at bounding box center [282, 146] width 219 height 28
click at [186, 142] on input "Pictures" at bounding box center [183, 145] width 7 height 7
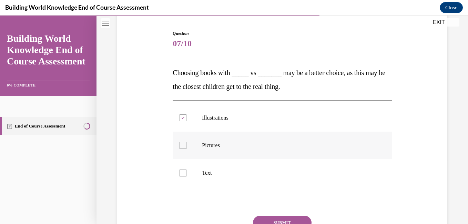
checkbox input "true"
click at [287, 216] on button "SUBMIT" at bounding box center [282, 223] width 59 height 14
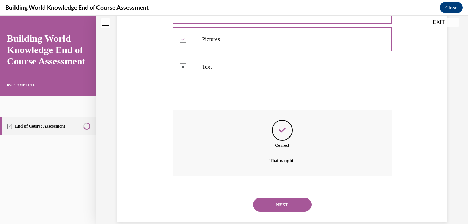
scroll to position [183, 0]
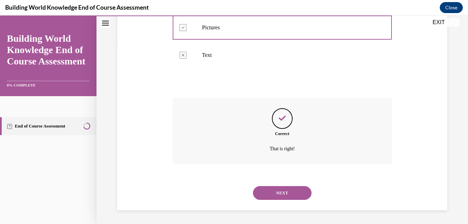
click at [279, 192] on button "NEXT" at bounding box center [282, 193] width 59 height 14
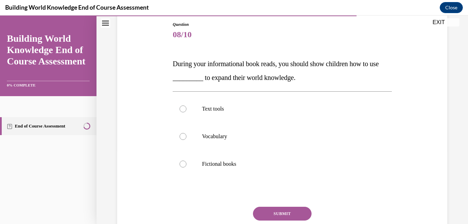
scroll to position [75, 0]
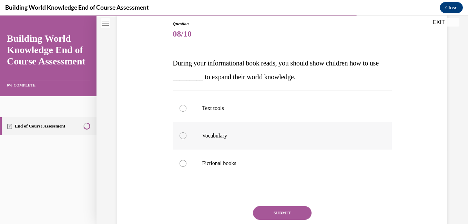
click at [230, 138] on p "Vocabulary" at bounding box center [288, 135] width 172 height 7
click at [186, 138] on input "Vocabulary" at bounding box center [183, 135] width 7 height 7
radio input "true"
click at [292, 214] on button "SUBMIT" at bounding box center [282, 213] width 59 height 14
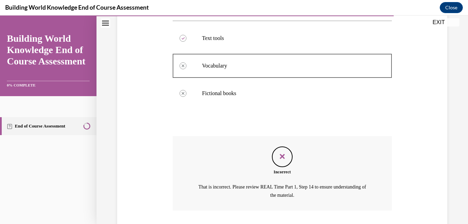
scroll to position [192, 0]
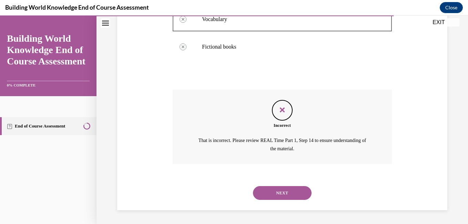
click at [286, 195] on button "NEXT" at bounding box center [282, 193] width 59 height 14
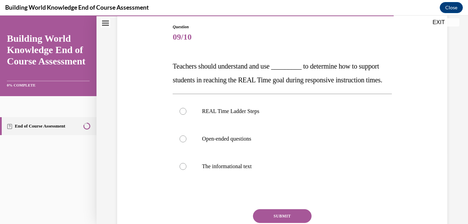
scroll to position [72, 0]
click at [236, 120] on label "REAL Time Ladder Steps" at bounding box center [282, 111] width 219 height 28
click at [186, 114] on input "REAL Time Ladder Steps" at bounding box center [183, 111] width 7 height 7
radio input "true"
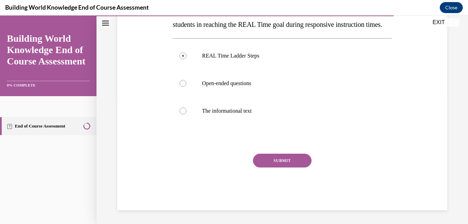
click at [289, 162] on button "SUBMIT" at bounding box center [282, 161] width 59 height 14
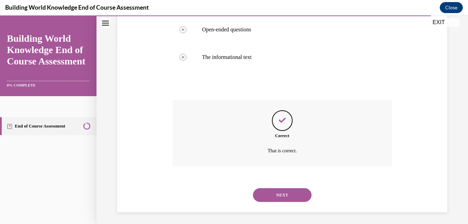
scroll to position [197, 0]
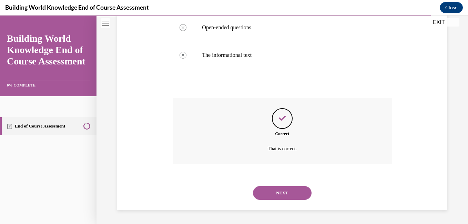
click at [283, 191] on button "NEXT" at bounding box center [282, 193] width 59 height 14
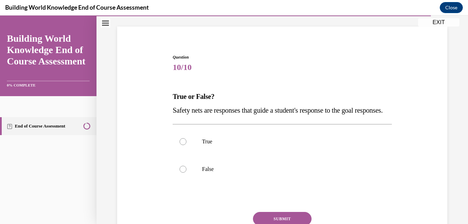
scroll to position [44, 0]
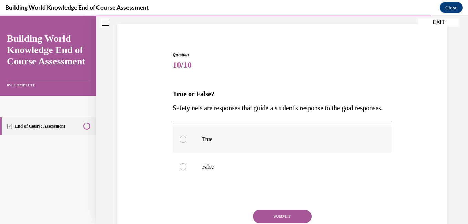
click at [214, 153] on label "True" at bounding box center [282, 139] width 219 height 28
click at [186, 143] on input "True" at bounding box center [183, 139] width 7 height 7
radio input "true"
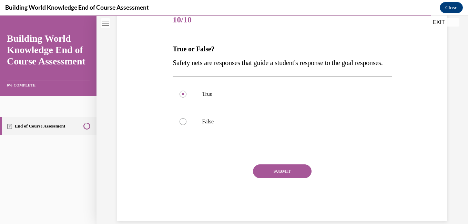
scroll to position [91, 0]
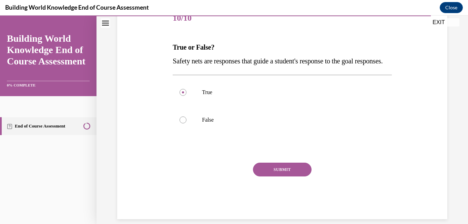
click at [287, 176] on button "SUBMIT" at bounding box center [282, 170] width 59 height 14
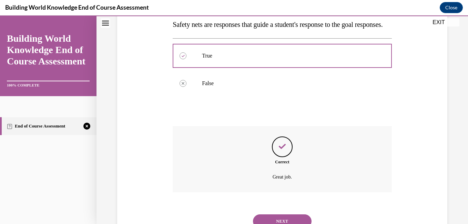
scroll to position [170, 0]
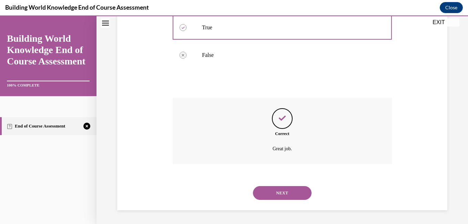
click at [279, 195] on button "NEXT" at bounding box center [282, 193] width 59 height 14
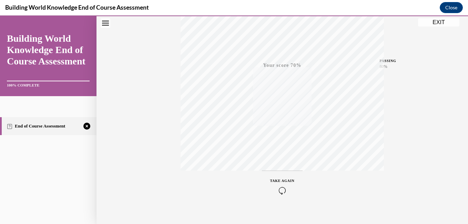
scroll to position [145, 0]
click at [281, 180] on icon "button" at bounding box center [282, 182] width 24 height 8
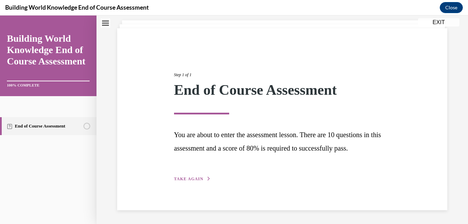
click at [183, 176] on button "TAKE AGAIN" at bounding box center [192, 179] width 37 height 6
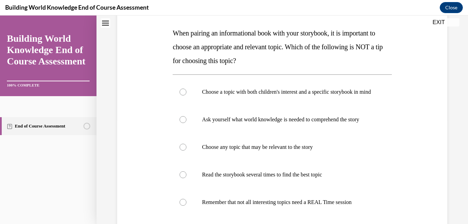
scroll to position [112, 0]
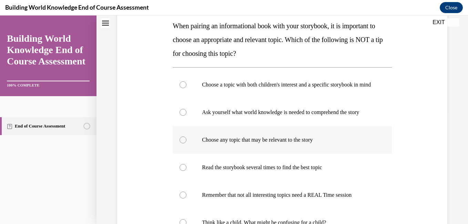
click at [309, 144] on label "Choose any topic that may be relevant to the story" at bounding box center [282, 140] width 219 height 28
click at [186, 143] on input "Choose any topic that may be relevant to the story" at bounding box center [183, 139] width 7 height 7
radio input "true"
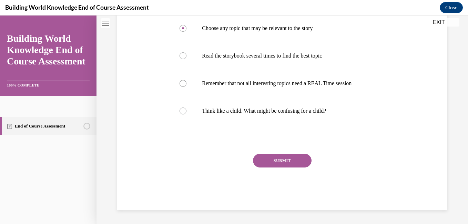
click at [289, 154] on button "SUBMIT" at bounding box center [282, 161] width 59 height 14
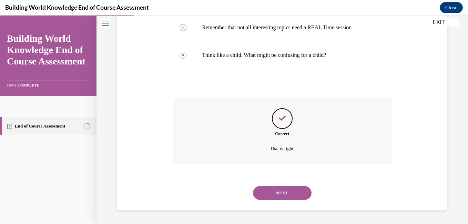
scroll to position [294, 0]
click at [291, 197] on button "NEXT" at bounding box center [282, 193] width 59 height 14
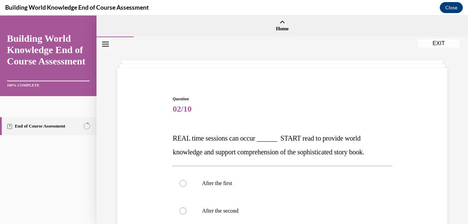
scroll to position [65, 0]
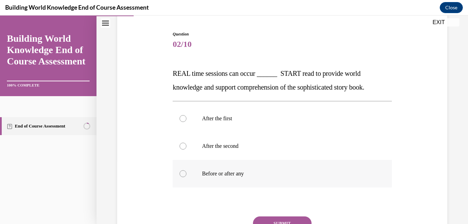
click at [254, 169] on label "Before or after any" at bounding box center [282, 174] width 219 height 28
click at [186, 170] on input "Before or after any" at bounding box center [183, 173] width 7 height 7
radio input "true"
click at [293, 220] on button "SUBMIT" at bounding box center [282, 223] width 59 height 14
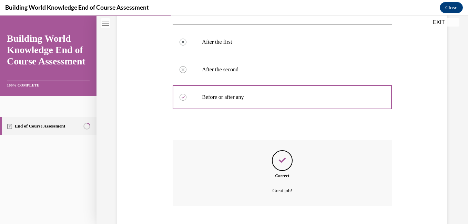
scroll to position [183, 0]
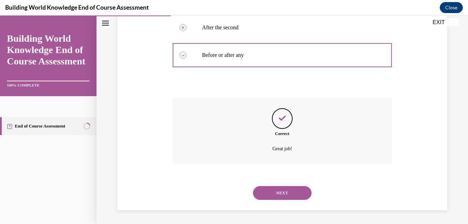
click at [284, 186] on button "NEXT" at bounding box center [282, 193] width 59 height 14
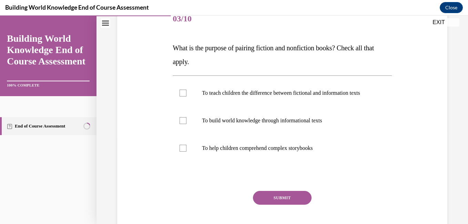
scroll to position [118, 0]
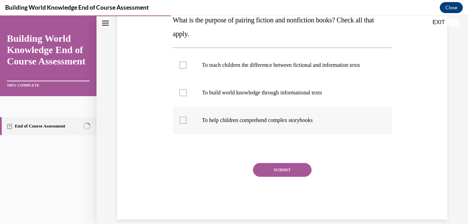
click at [305, 122] on label "To help children comprehend complex storybooks" at bounding box center [282, 120] width 219 height 28
click at [186, 122] on input "To help children comprehend complex storybooks" at bounding box center [183, 120] width 7 height 7
checkbox input "true"
click at [298, 104] on label "To build world knowledge through informational texts" at bounding box center [282, 93] width 219 height 28
click at [186, 96] on input "To build world knowledge through informational texts" at bounding box center [183, 92] width 7 height 7
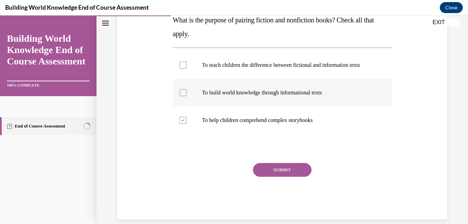
checkbox input "true"
click at [299, 175] on button "SUBMIT" at bounding box center [282, 170] width 59 height 14
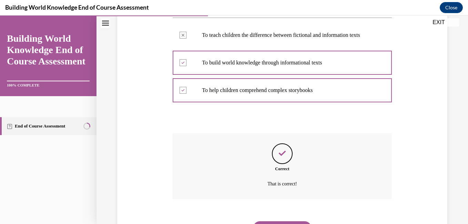
scroll to position [190, 0]
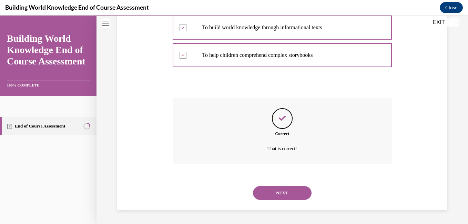
click at [283, 195] on button "NEXT" at bounding box center [282, 193] width 59 height 14
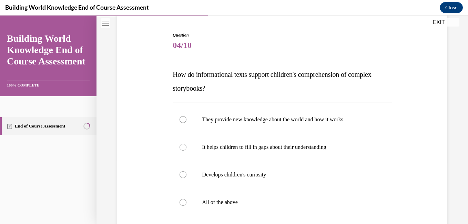
scroll to position [65, 0]
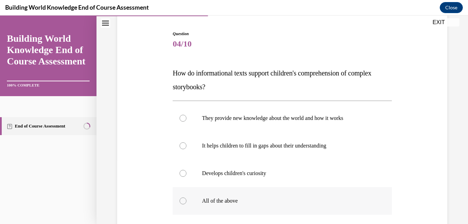
click at [232, 201] on p "All of the above" at bounding box center [288, 200] width 172 height 7
click at [186, 201] on input "All of the above" at bounding box center [183, 200] width 7 height 7
radio input "true"
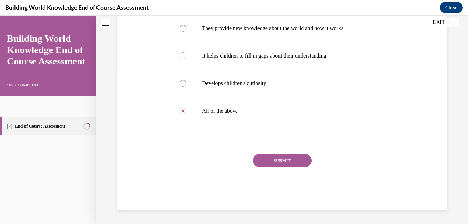
click at [267, 162] on button "SUBMIT" at bounding box center [282, 161] width 59 height 14
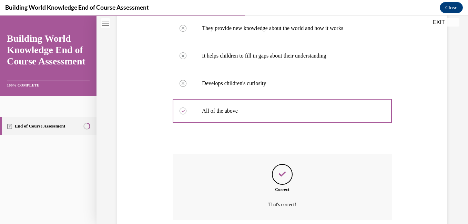
scroll to position [211, 0]
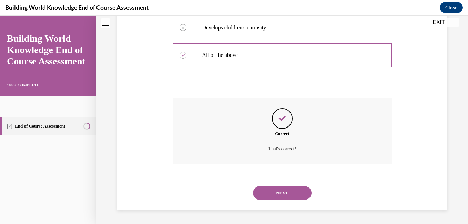
click at [271, 187] on button "NEXT" at bounding box center [282, 193] width 59 height 14
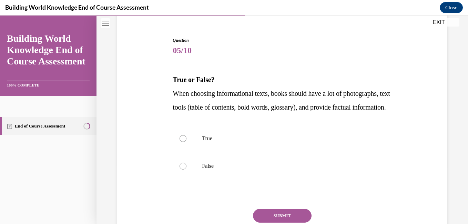
scroll to position [61, 0]
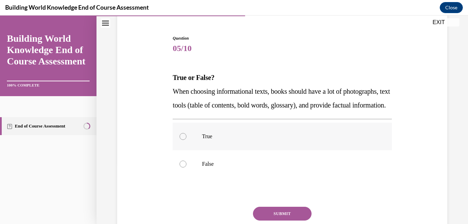
click at [202, 145] on label "True" at bounding box center [282, 137] width 219 height 28
click at [186, 140] on input "True" at bounding box center [183, 136] width 7 height 7
radio input "true"
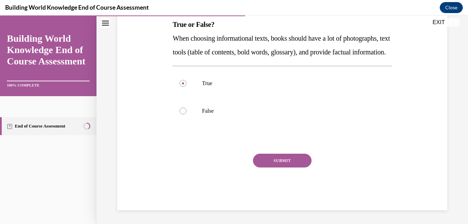
scroll to position [123, 0]
click at [295, 162] on button "SUBMIT" at bounding box center [282, 161] width 59 height 14
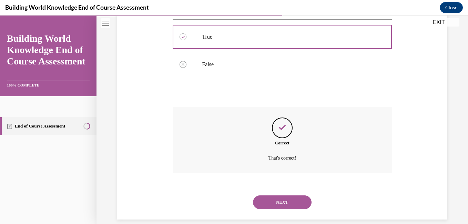
scroll to position [183, 0]
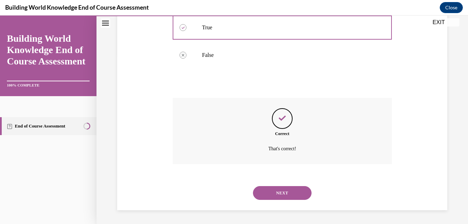
click at [287, 193] on button "NEXT" at bounding box center [282, 193] width 59 height 14
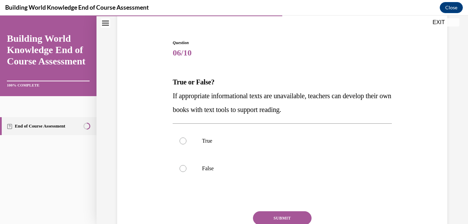
scroll to position [57, 0]
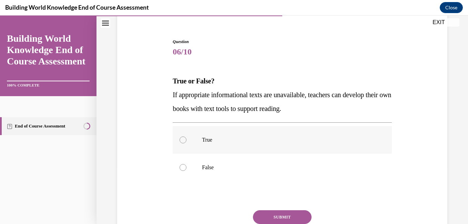
click at [192, 141] on label "True" at bounding box center [282, 140] width 219 height 28
click at [186, 141] on input "True" at bounding box center [183, 139] width 7 height 7
radio input "true"
click at [278, 213] on button "SUBMIT" at bounding box center [282, 217] width 59 height 14
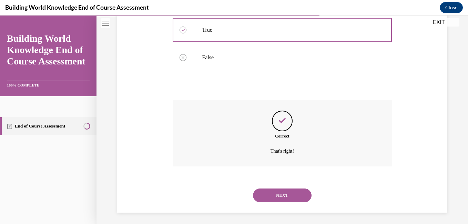
scroll to position [170, 0]
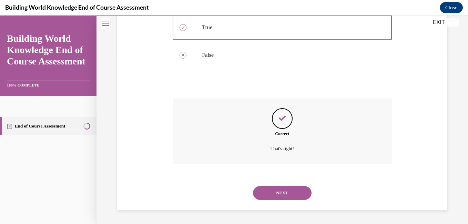
click at [280, 194] on button "NEXT" at bounding box center [282, 193] width 59 height 14
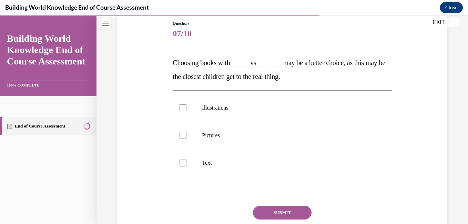
scroll to position [81, 0]
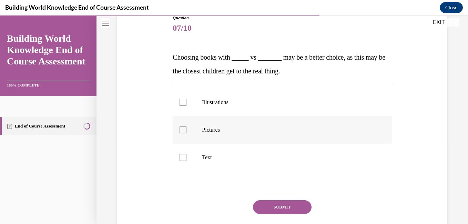
click at [206, 135] on label "Pictures" at bounding box center [282, 130] width 219 height 28
click at [186, 133] on input "Pictures" at bounding box center [183, 129] width 7 height 7
checkbox input "true"
click at [212, 92] on label "Illustrations" at bounding box center [282, 103] width 219 height 28
click at [186, 99] on input "Illustrations" at bounding box center [183, 102] width 7 height 7
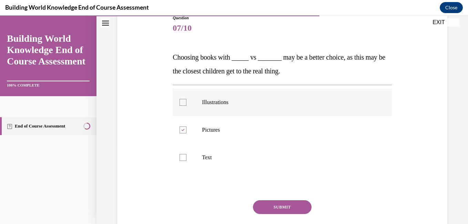
checkbox input "true"
click at [300, 205] on button "SUBMIT" at bounding box center [282, 207] width 59 height 14
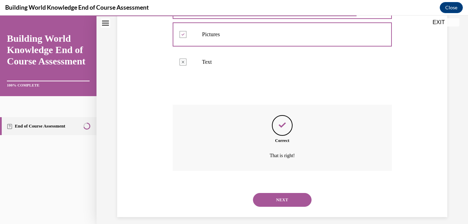
scroll to position [183, 0]
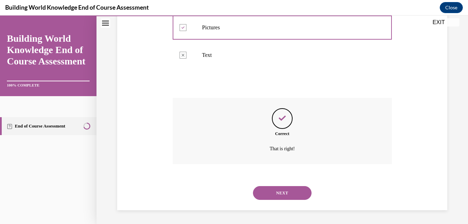
click at [269, 193] on button "NEXT" at bounding box center [282, 193] width 59 height 14
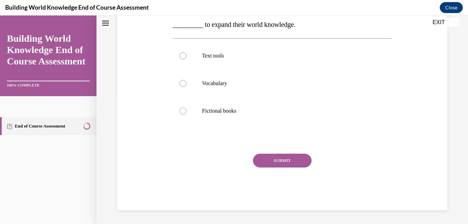
scroll to position [0, 0]
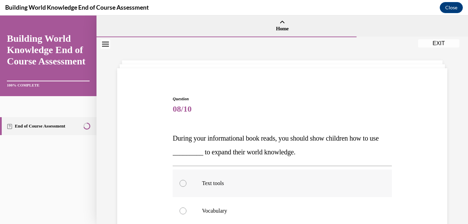
click at [248, 187] on label "Text tools" at bounding box center [282, 184] width 219 height 28
click at [186, 187] on input "Text tools" at bounding box center [183, 183] width 7 height 7
radio input "true"
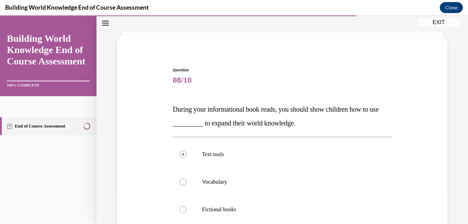
scroll to position [96, 0]
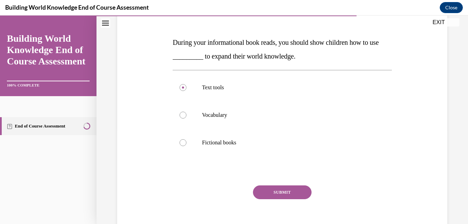
click at [290, 191] on button "SUBMIT" at bounding box center [282, 192] width 59 height 14
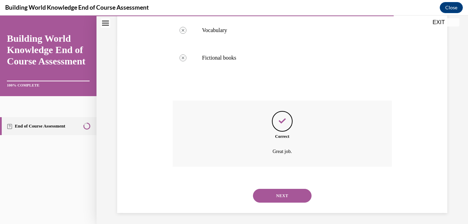
scroll to position [183, 0]
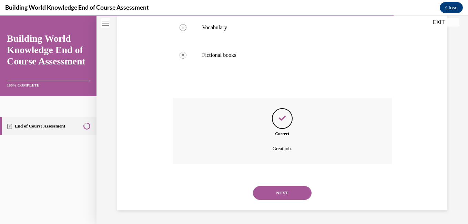
click at [281, 187] on button "NEXT" at bounding box center [282, 193] width 59 height 14
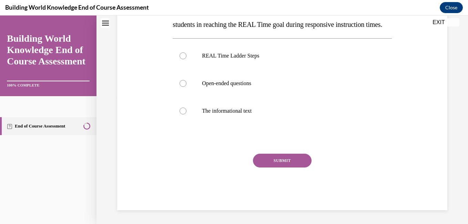
scroll to position [0, 0]
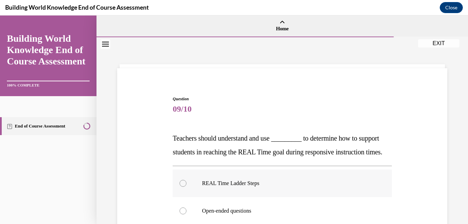
click at [255, 187] on p "REAL Time Ladder Steps" at bounding box center [288, 183] width 172 height 7
click at [186, 187] on input "REAL Time Ladder Steps" at bounding box center [183, 183] width 7 height 7
radio input "true"
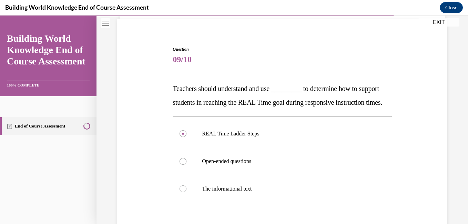
scroll to position [97, 0]
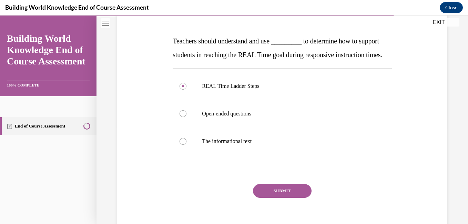
click at [300, 198] on button "SUBMIT" at bounding box center [282, 191] width 59 height 14
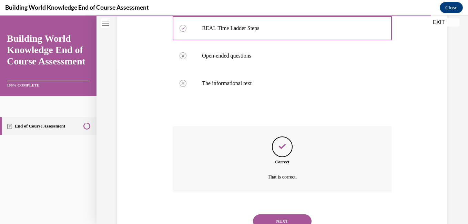
scroll to position [197, 0]
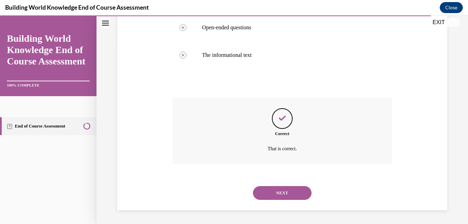
click at [293, 198] on button "NEXT" at bounding box center [282, 193] width 59 height 14
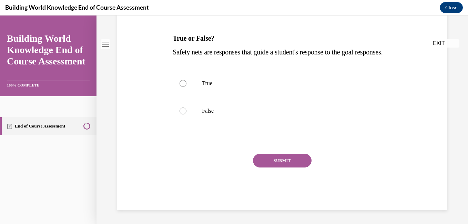
scroll to position [0, 0]
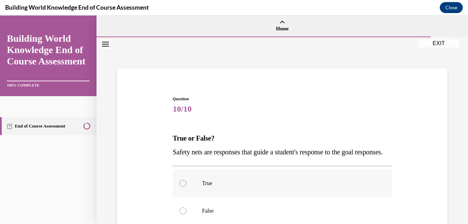
click at [283, 192] on label "True" at bounding box center [282, 184] width 219 height 28
click at [186, 187] on input "True" at bounding box center [183, 183] width 7 height 7
radio input "true"
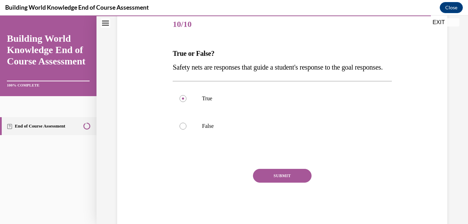
scroll to position [86, 0]
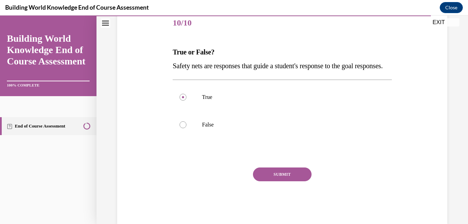
click at [298, 181] on button "SUBMIT" at bounding box center [282, 174] width 59 height 14
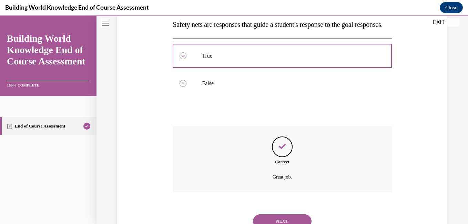
scroll to position [170, 0]
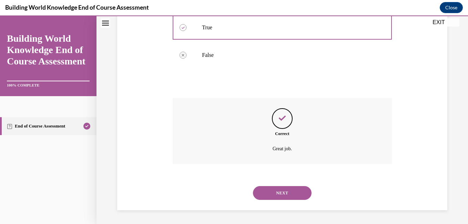
click at [293, 186] on button "NEXT" at bounding box center [282, 193] width 59 height 14
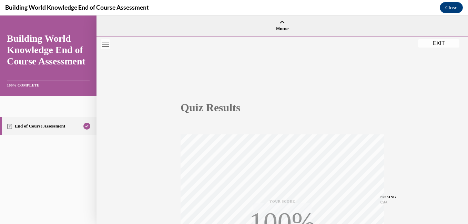
click at [439, 46] on button "EXIT" at bounding box center [438, 43] width 41 height 8
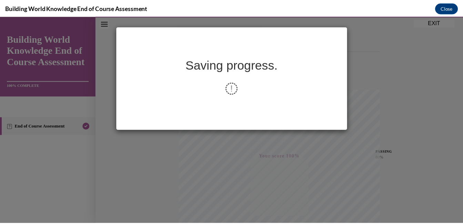
scroll to position [145, 0]
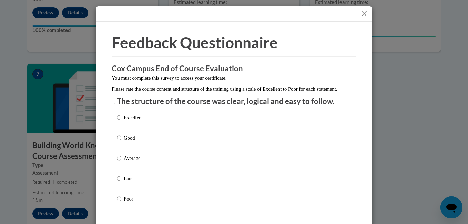
click at [363, 16] on button "Close" at bounding box center [364, 13] width 9 height 9
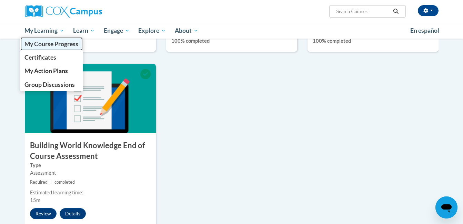
click at [47, 41] on span "My Course Progress" at bounding box center [51, 43] width 54 height 7
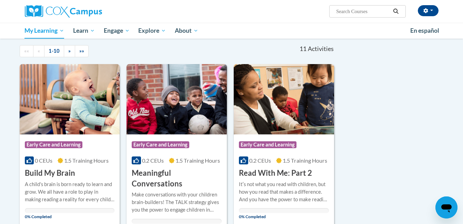
scroll to position [33, 0]
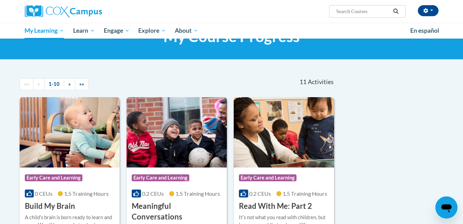
click at [347, 13] on input "Search..." at bounding box center [362, 11] width 55 height 8
type input "read with me"
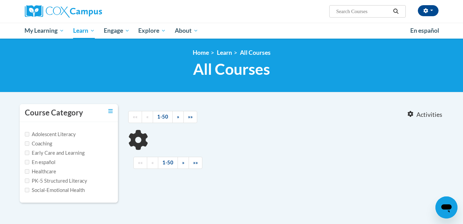
type input "read with me"
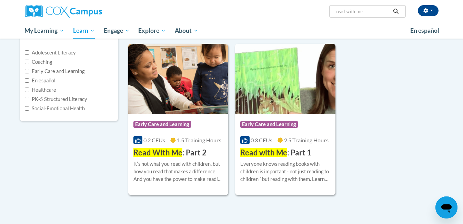
scroll to position [83, 0]
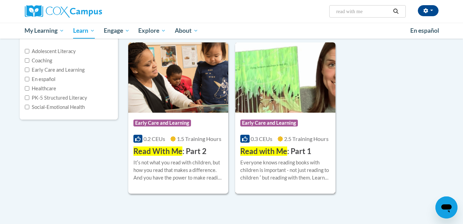
click at [294, 148] on h3 "Read with Me : Part 1" at bounding box center [275, 151] width 71 height 11
